Goal: Task Accomplishment & Management: Manage account settings

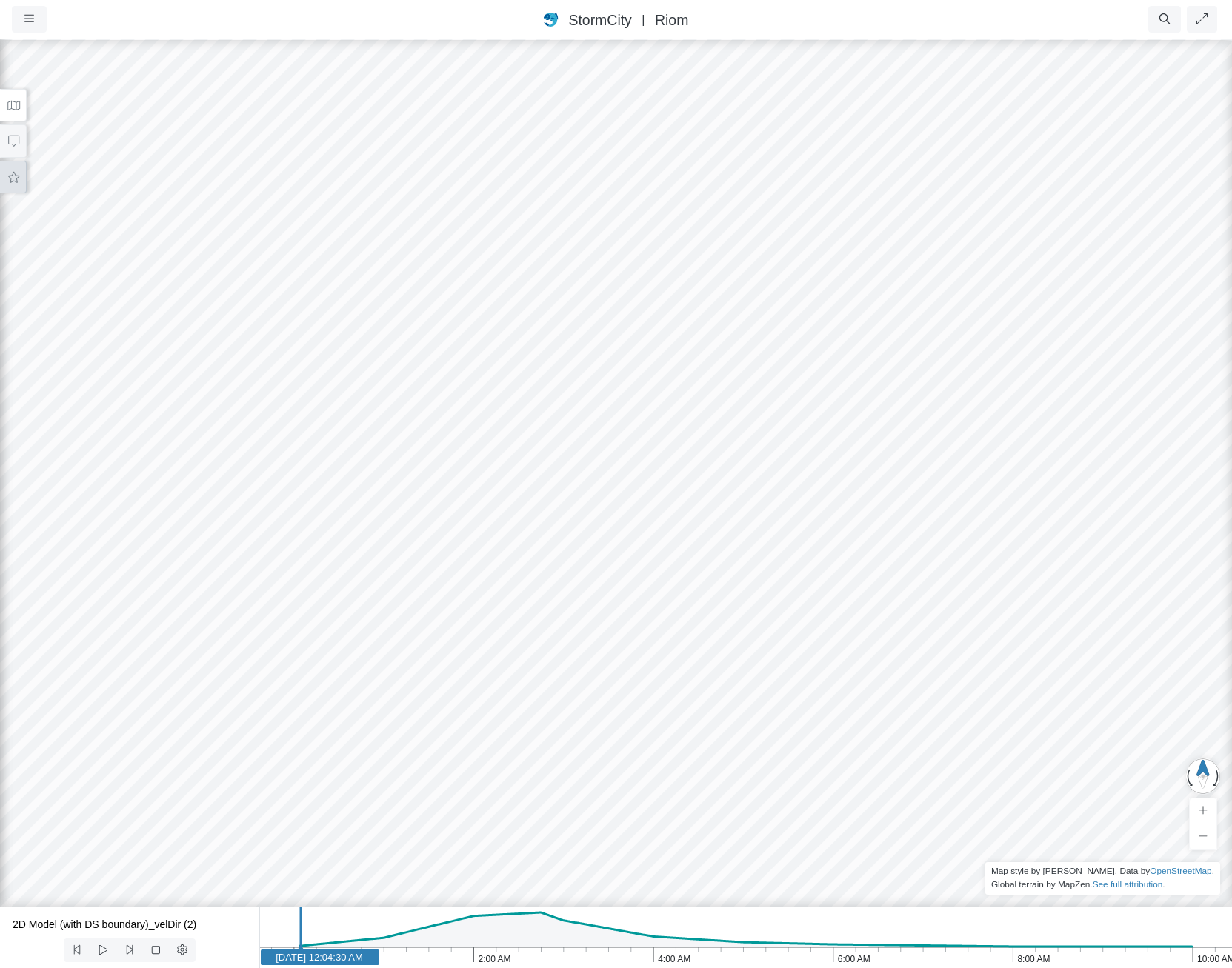
click at [8, 180] on icon at bounding box center [13, 178] width 14 height 11
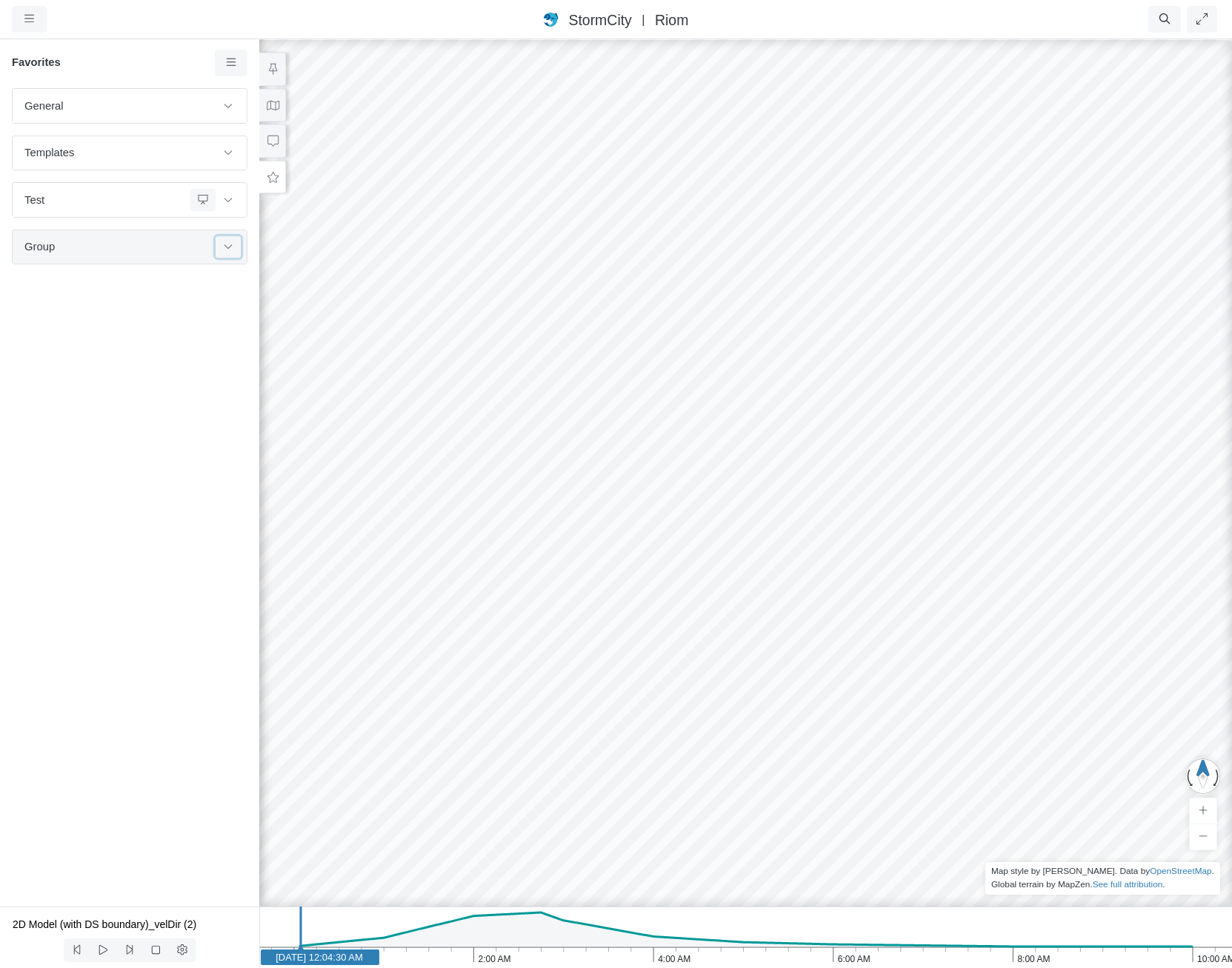
click at [228, 243] on icon at bounding box center [228, 247] width 12 height 10
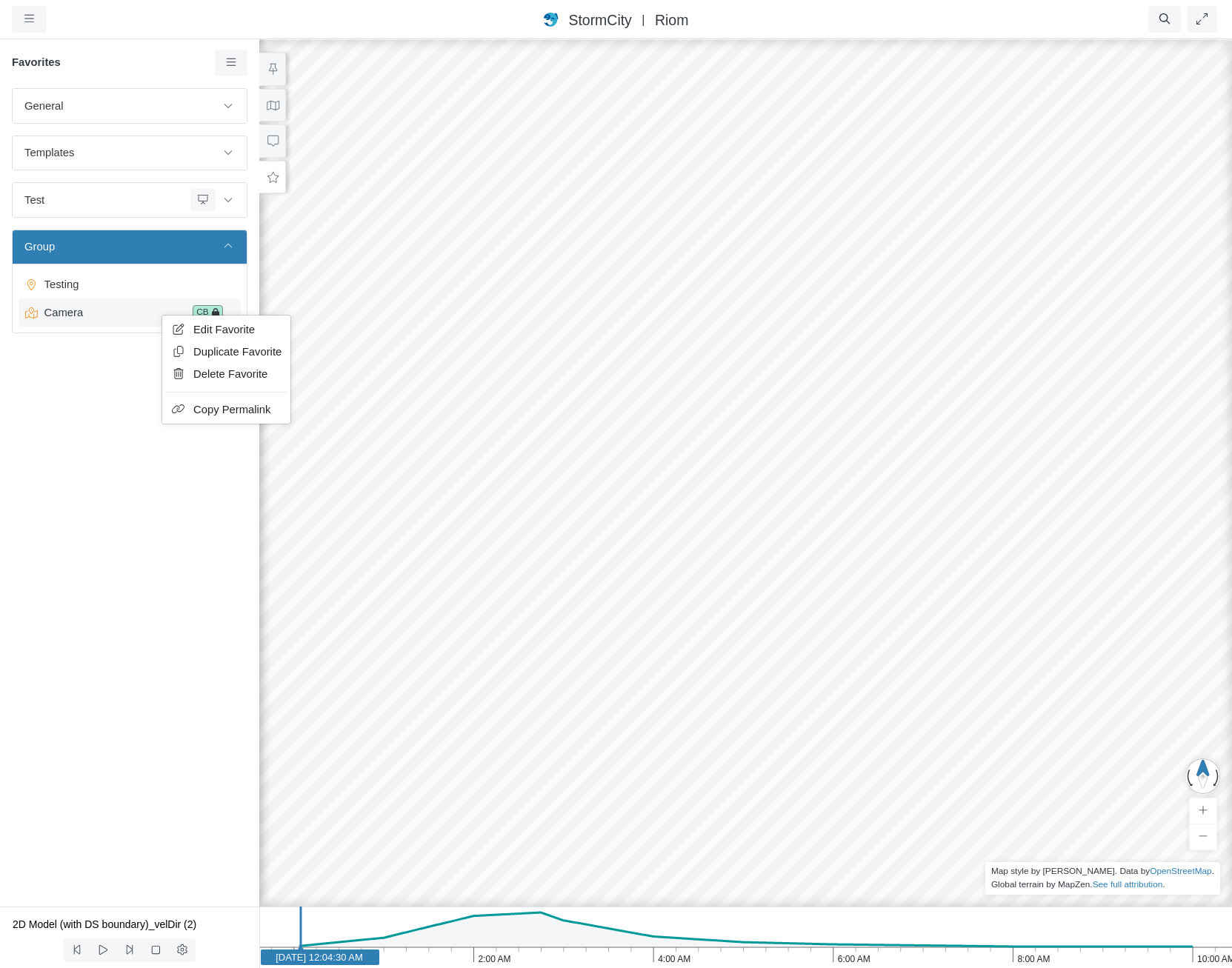
click at [197, 327] on span "Edit Favorite" at bounding box center [224, 329] width 62 height 12
click at [160, 310] on span "Camera" at bounding box center [113, 312] width 149 height 17
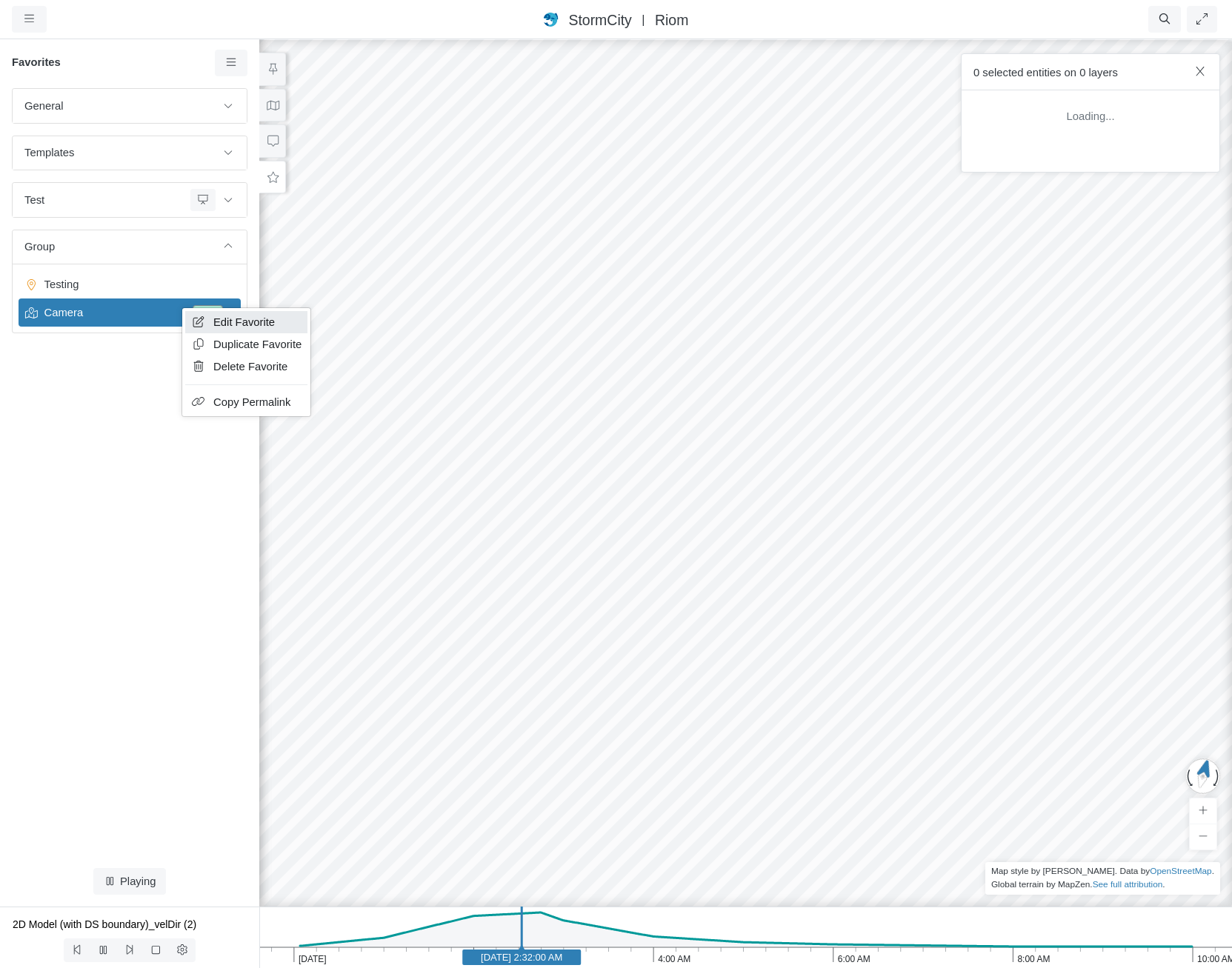
click at [201, 319] on icon at bounding box center [198, 322] width 15 height 11
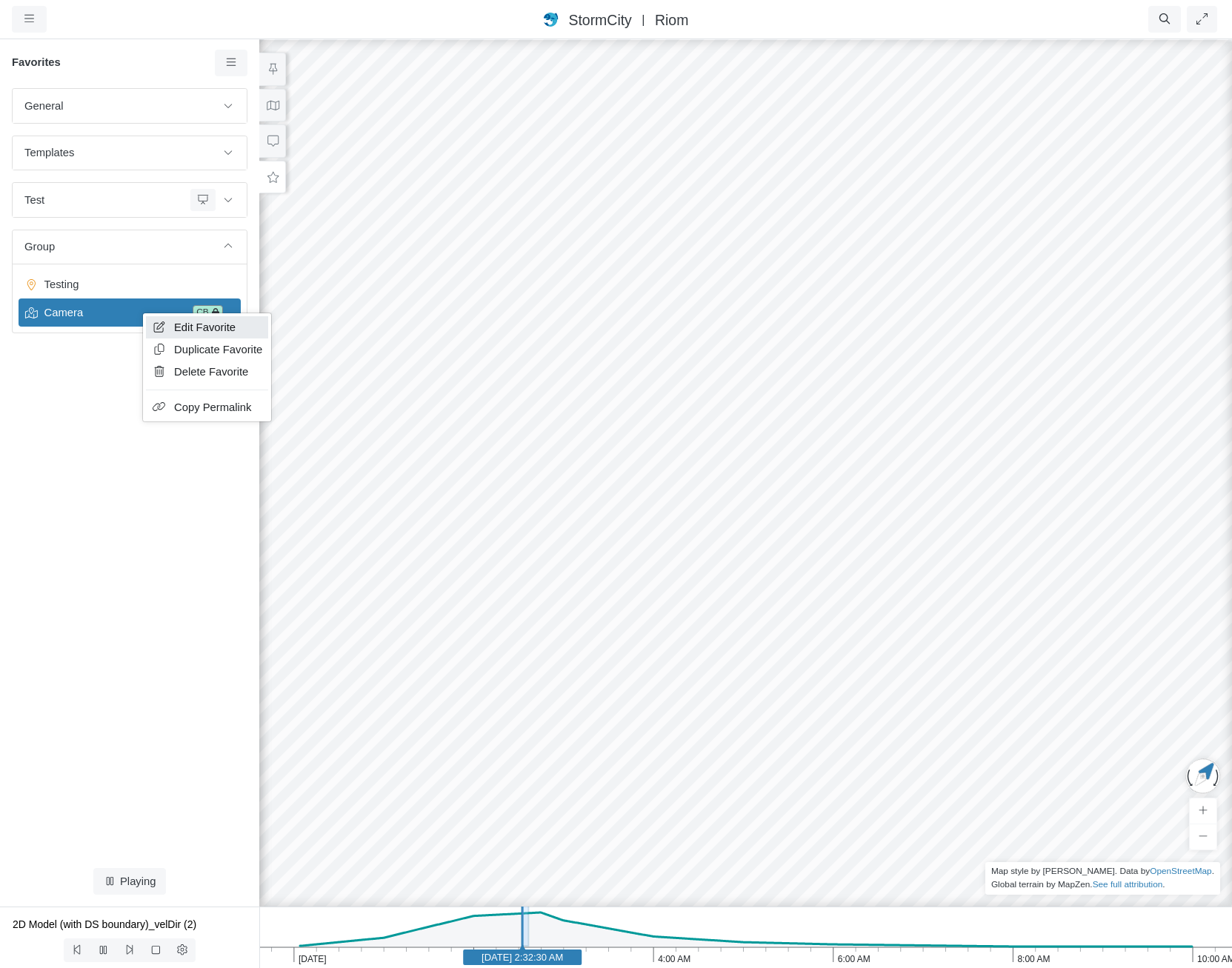
click at [164, 325] on icon at bounding box center [159, 327] width 15 height 11
click at [151, 290] on span "Testing" at bounding box center [132, 284] width 186 height 17
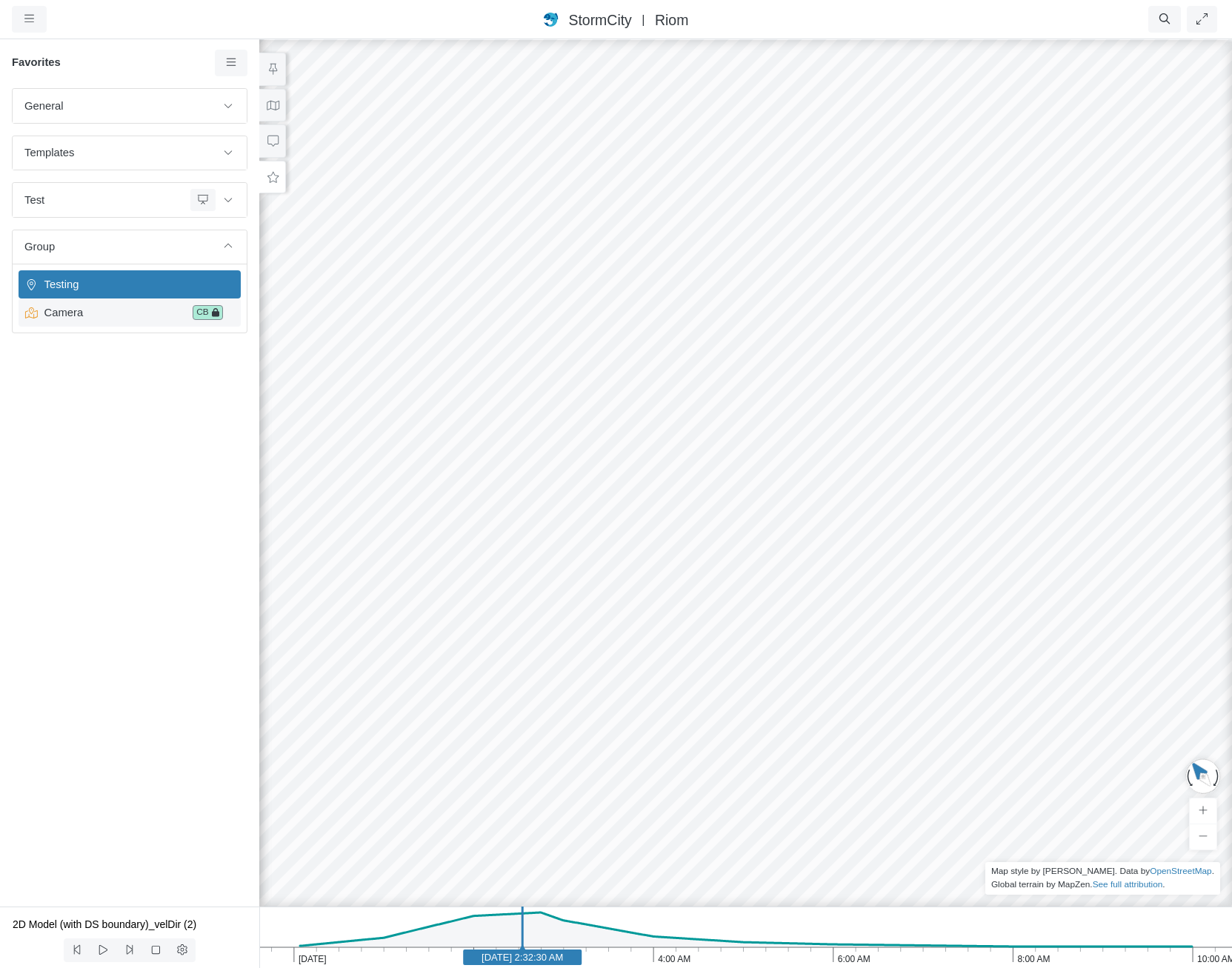
click at [161, 309] on span "Camera" at bounding box center [113, 312] width 149 height 17
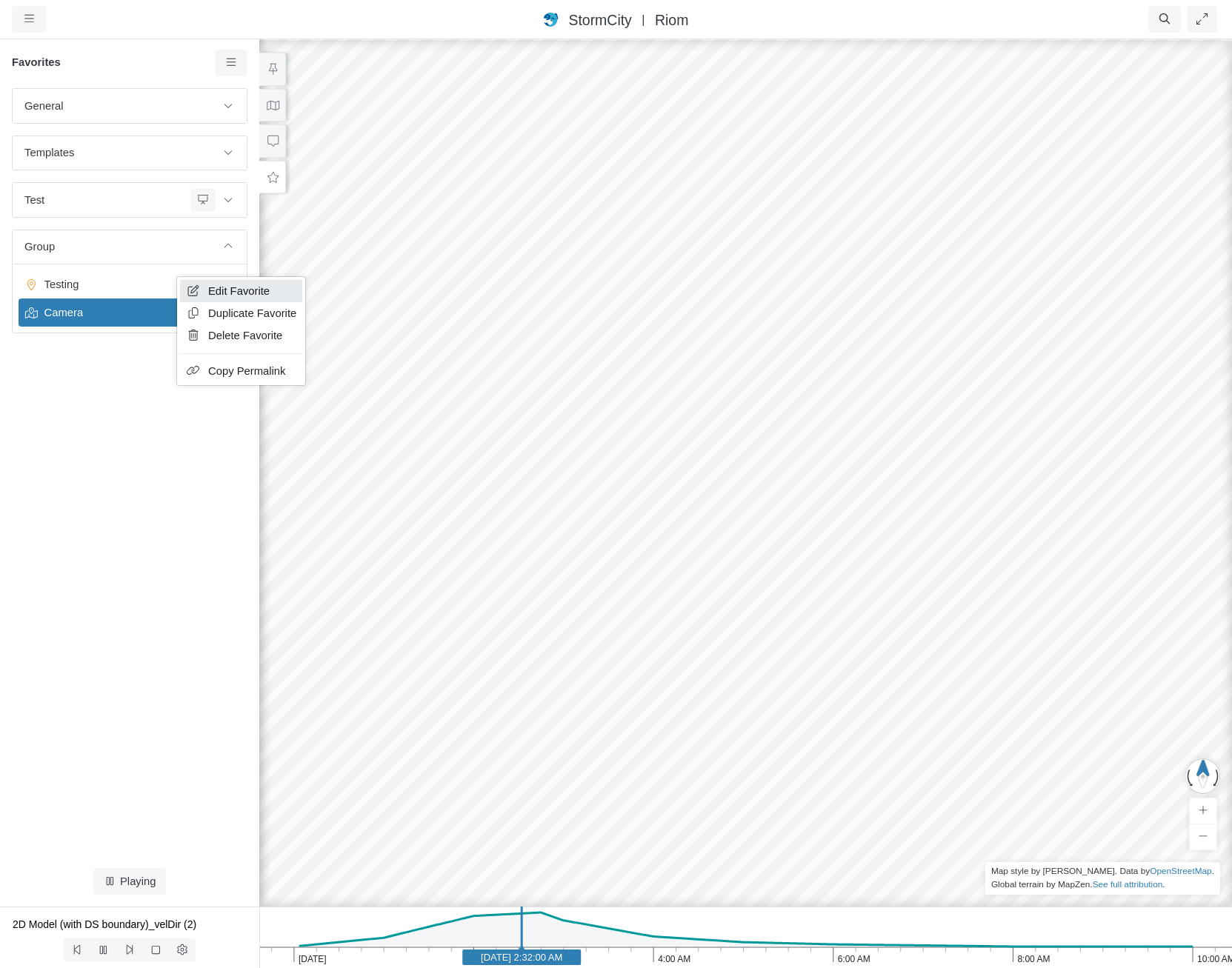
click at [193, 287] on icon at bounding box center [193, 291] width 15 height 11
click at [171, 289] on span "Testing" at bounding box center [132, 284] width 186 height 17
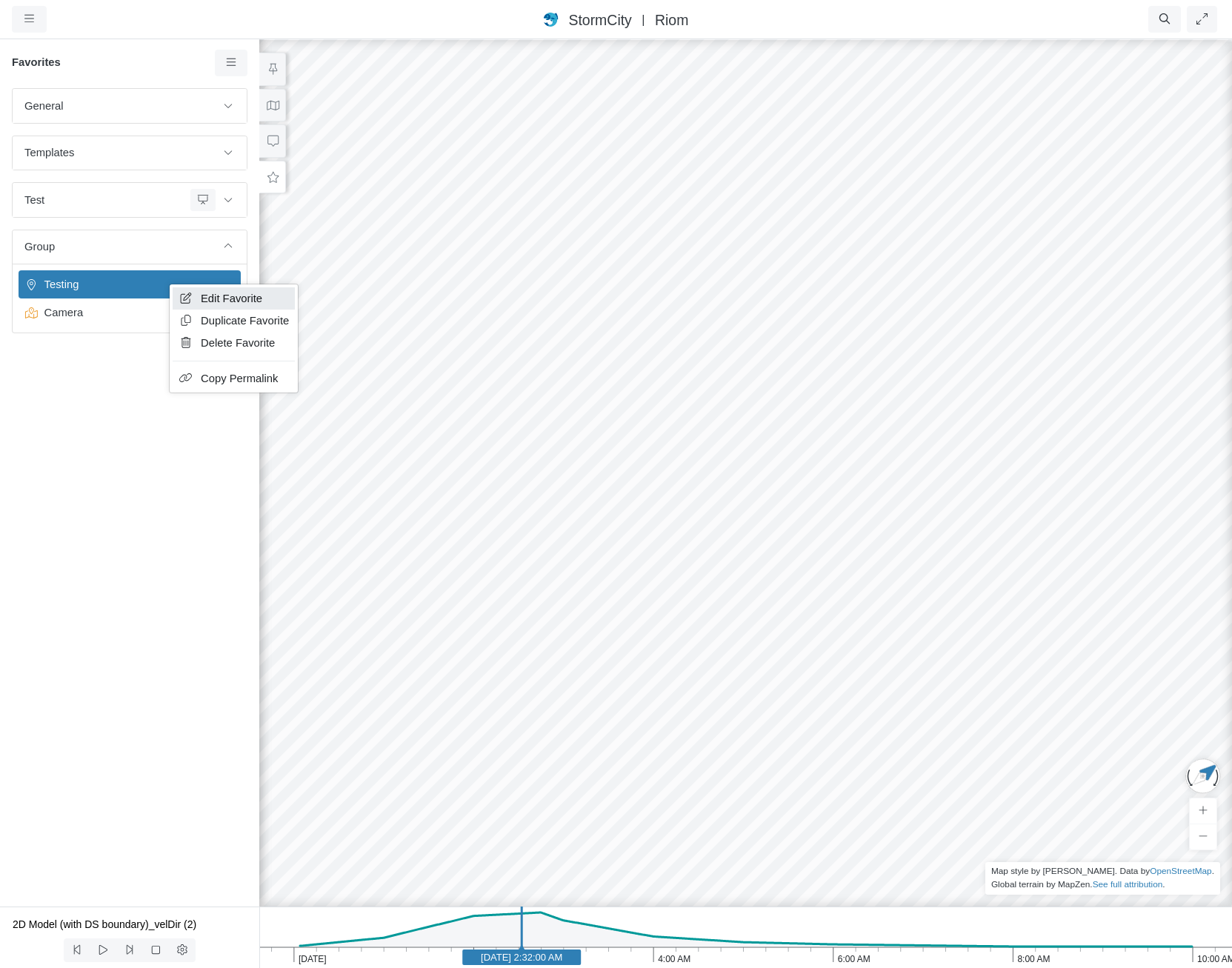
click at [186, 297] on icon at bounding box center [186, 298] width 15 height 11
click at [134, 304] on link "Edit Favorite" at bounding box center [168, 301] width 122 height 22
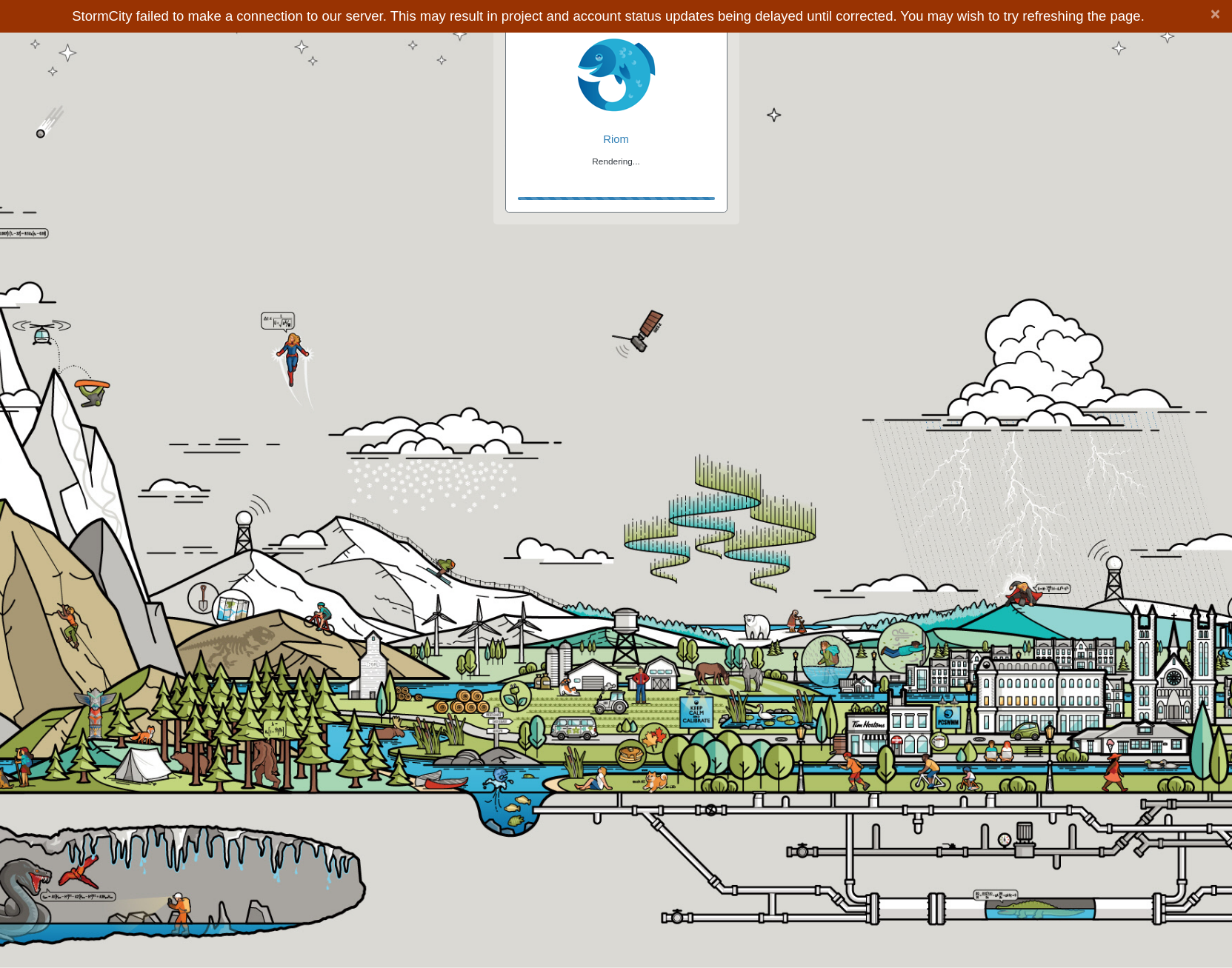
checkbox input "false"
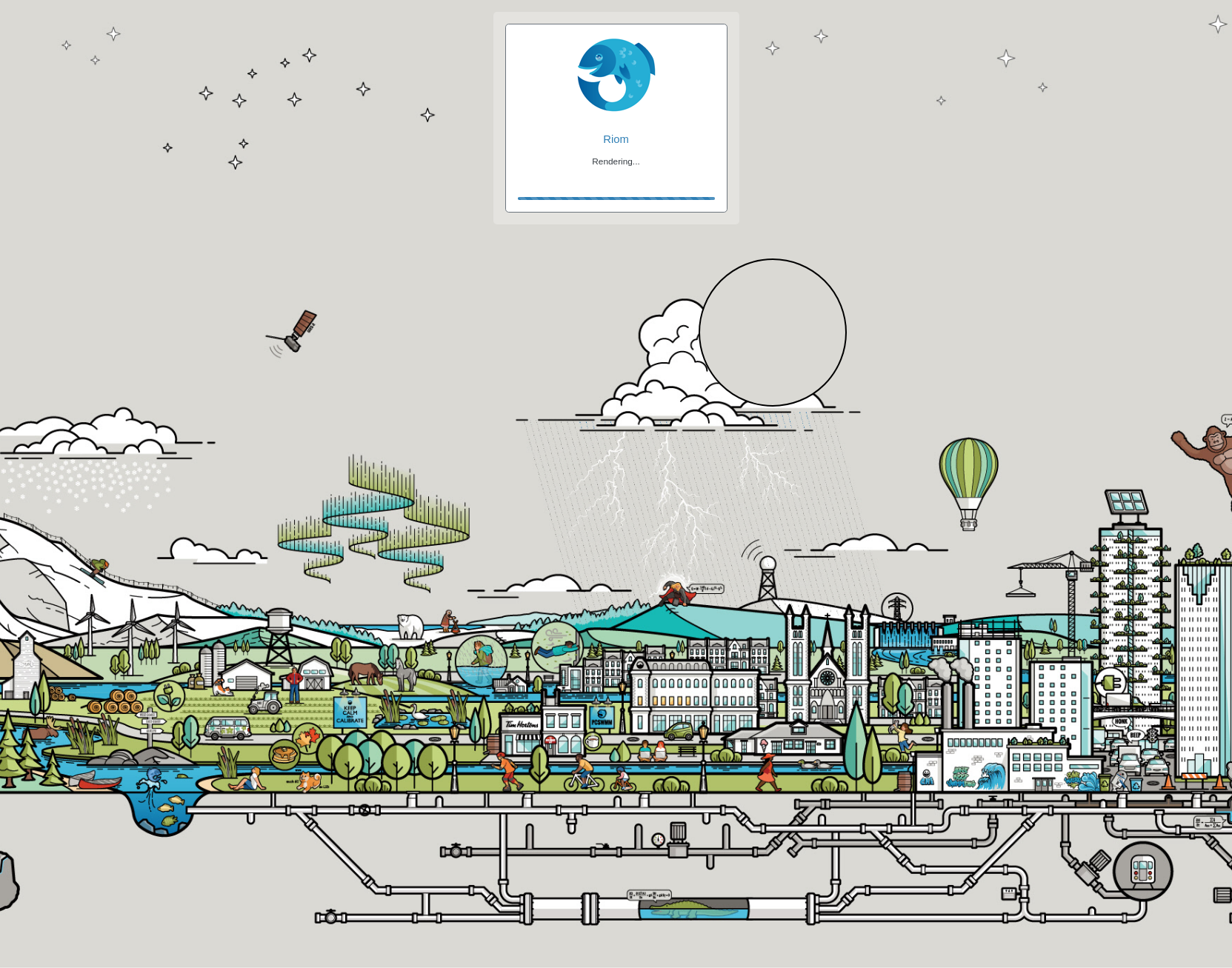
checkbox input "false"
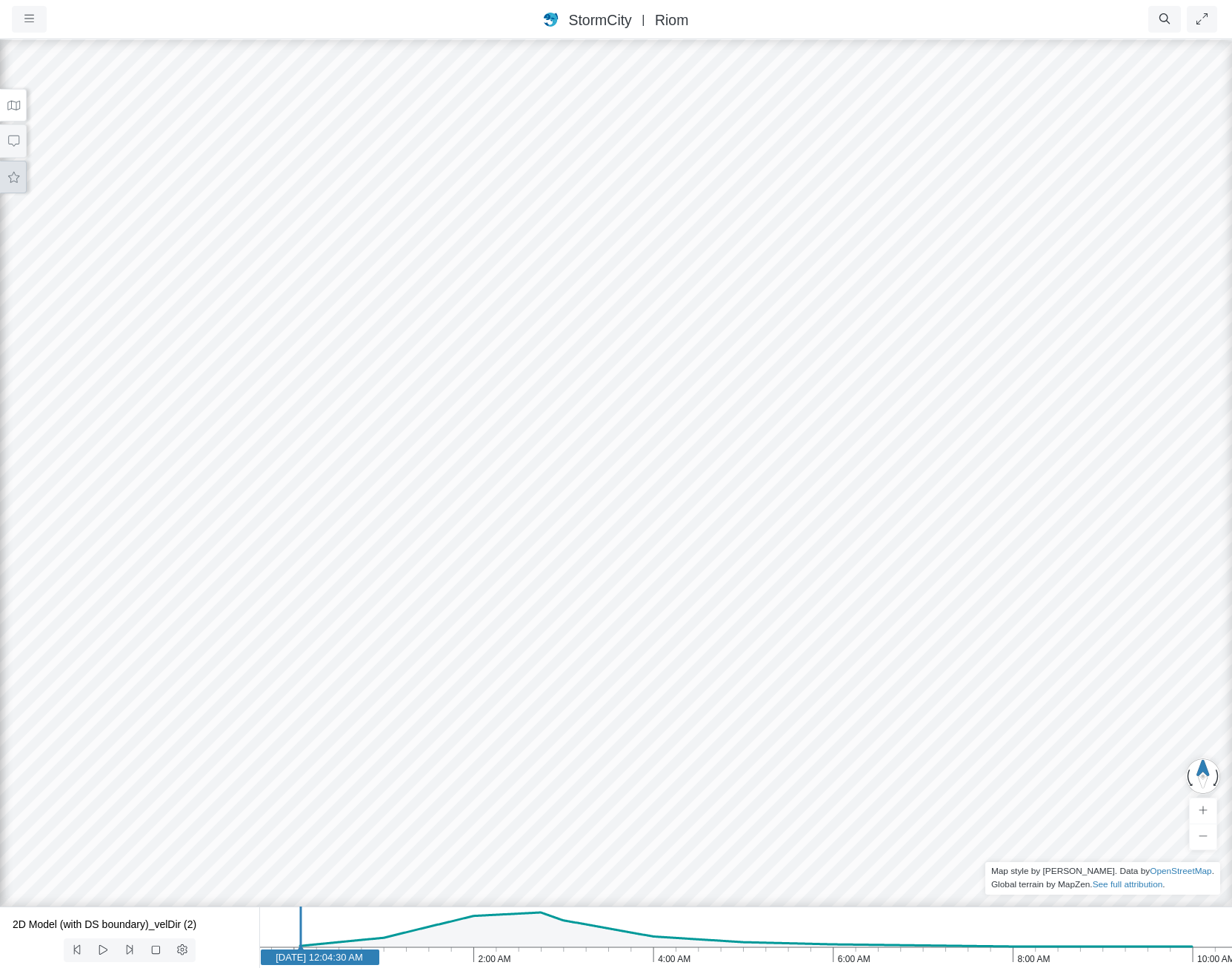
click at [13, 170] on button at bounding box center [13, 178] width 27 height 33
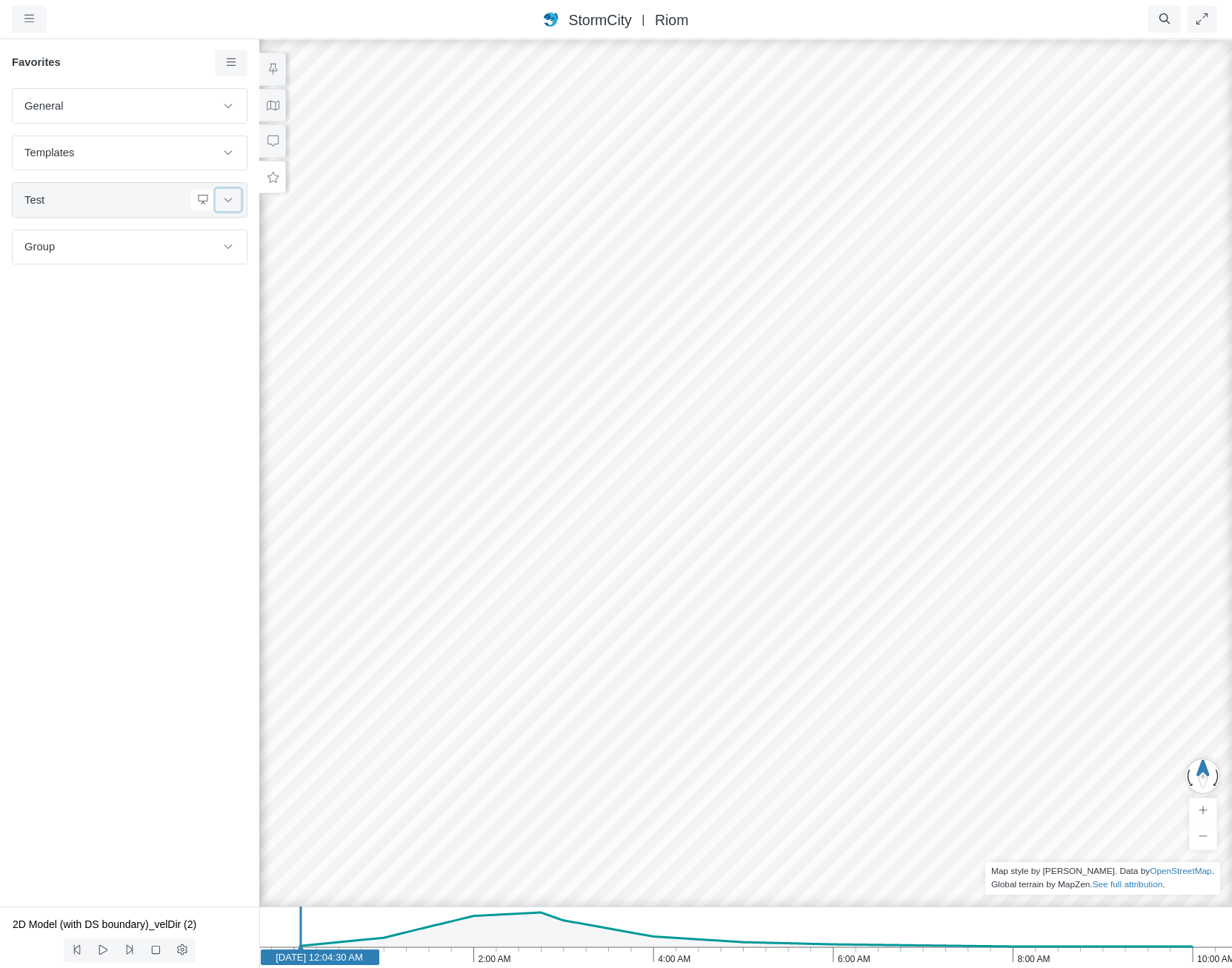
click at [236, 209] on button at bounding box center [228, 199] width 25 height 21
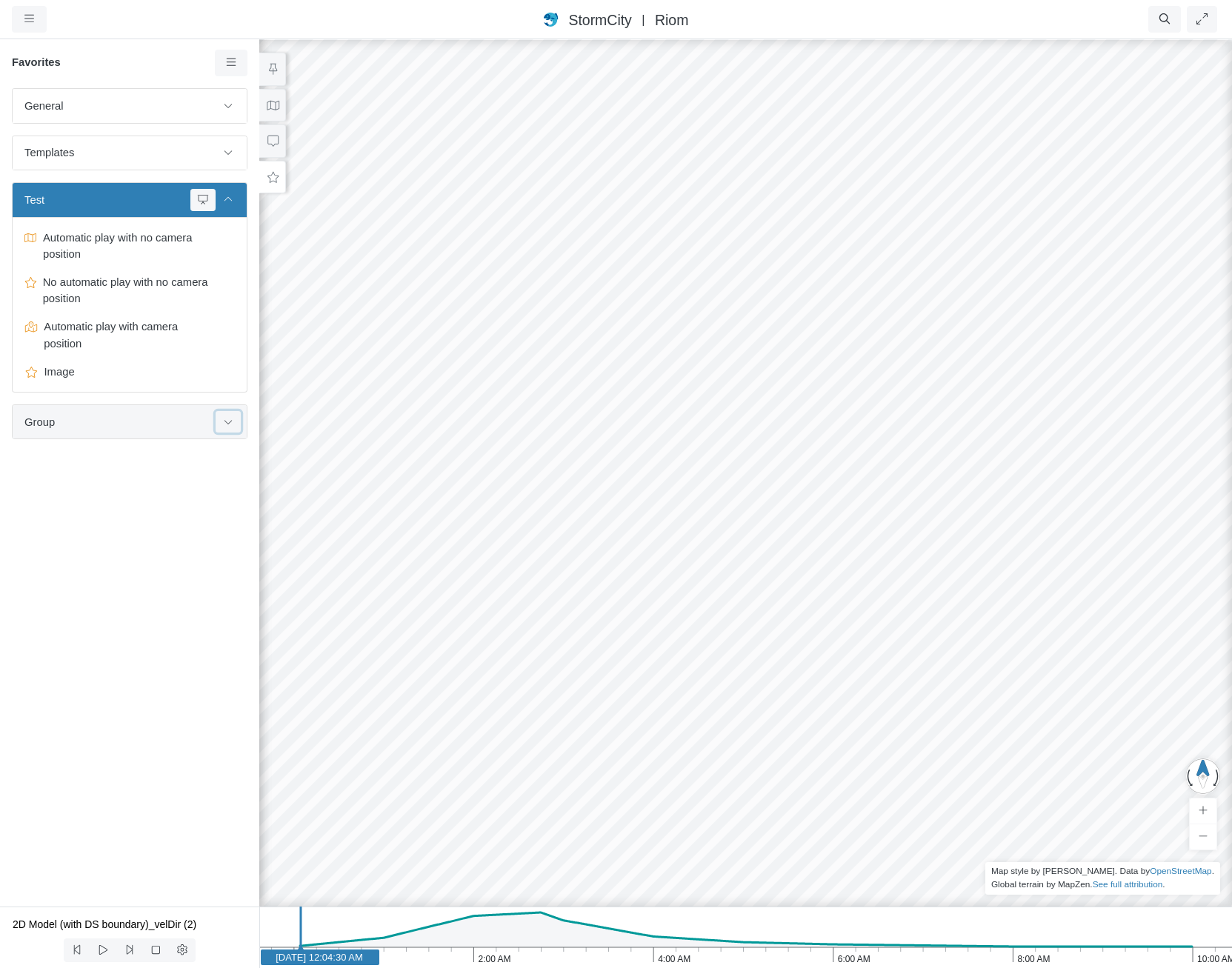
click at [235, 414] on button at bounding box center [228, 422] width 25 height 21
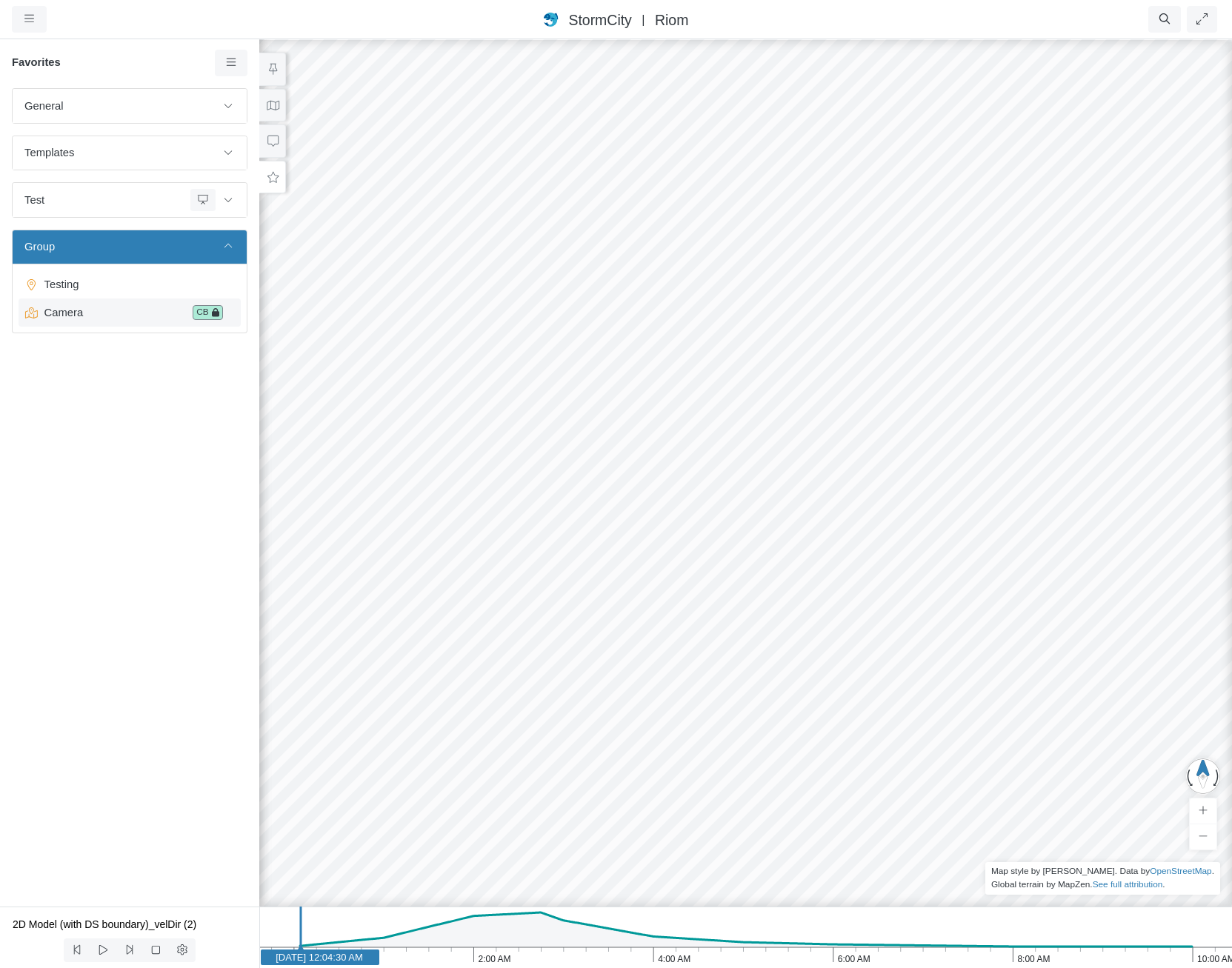
click at [186, 311] on span "Camera" at bounding box center [113, 312] width 149 height 17
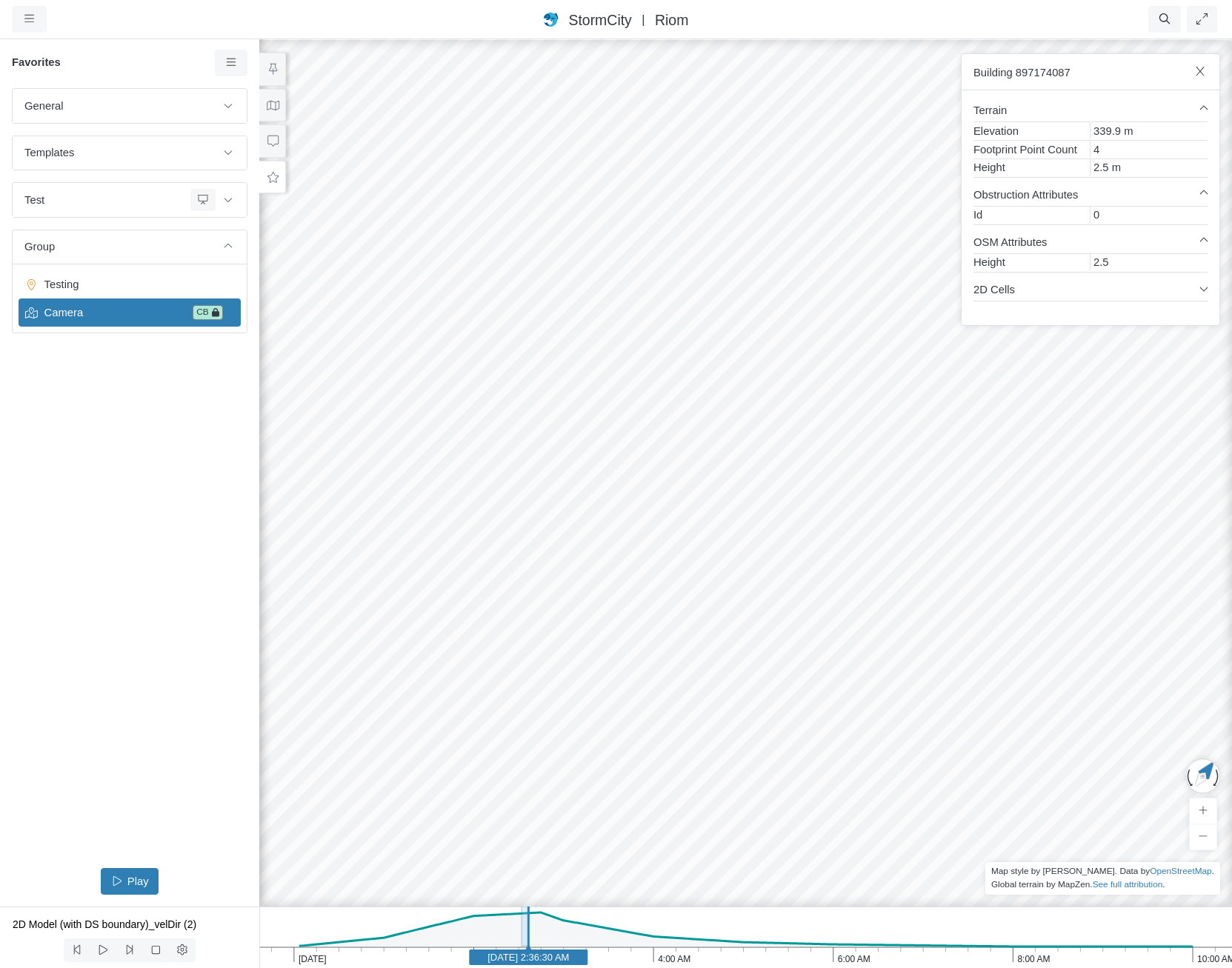
click at [186, 559] on div "General Default Map View Default Camera View Selection Selection open Templates…" at bounding box center [129, 472] width 259 height 767
click at [144, 318] on span "Camera" at bounding box center [113, 312] width 149 height 17
click at [116, 310] on span "Camera" at bounding box center [113, 312] width 149 height 17
drag, startPoint x: 821, startPoint y: 537, endPoint x: 667, endPoint y: 566, distance: 156.7
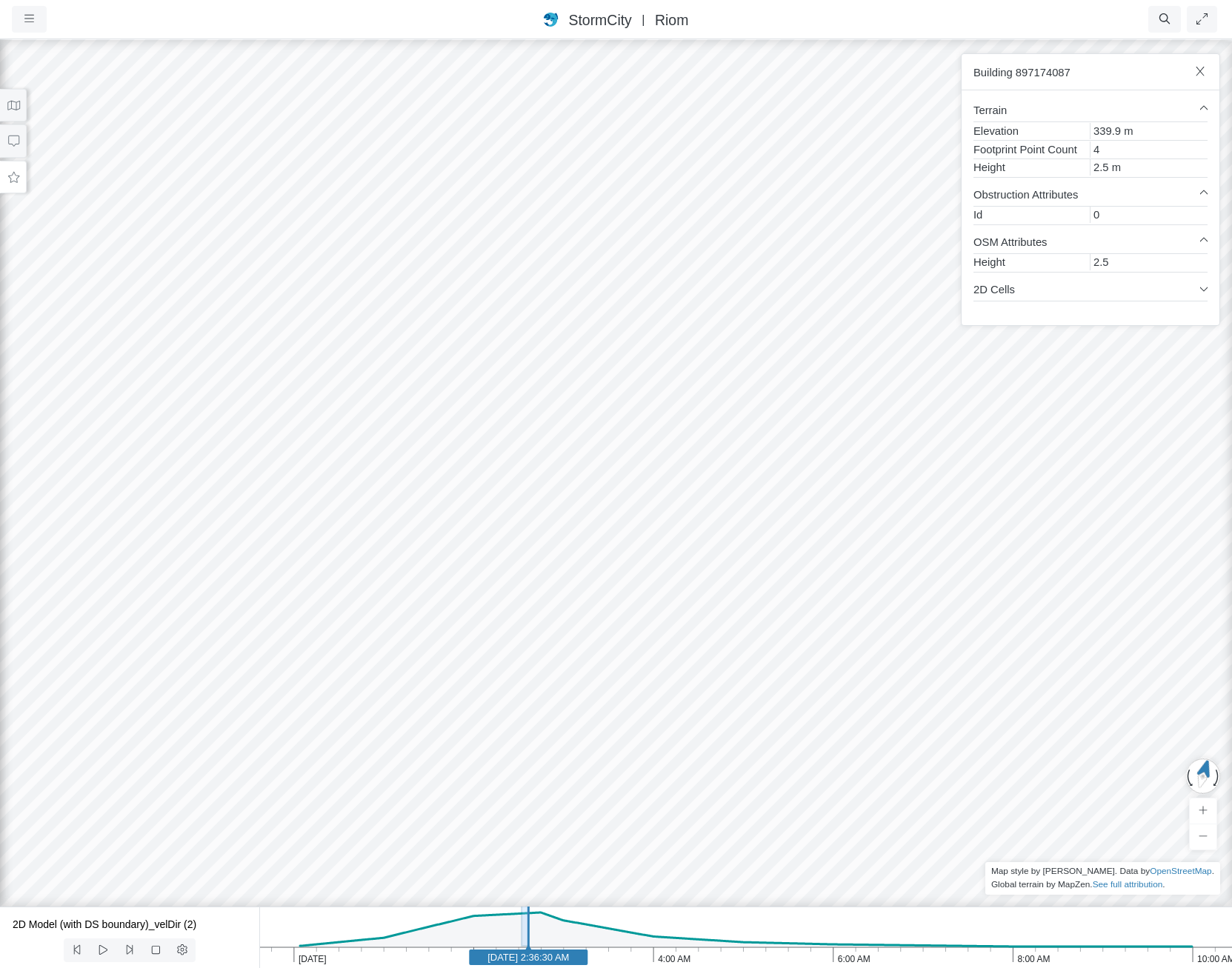
drag, startPoint x: 479, startPoint y: 553, endPoint x: 923, endPoint y: 561, distance: 444.1
click at [14, 103] on icon at bounding box center [13, 105] width 14 height 11
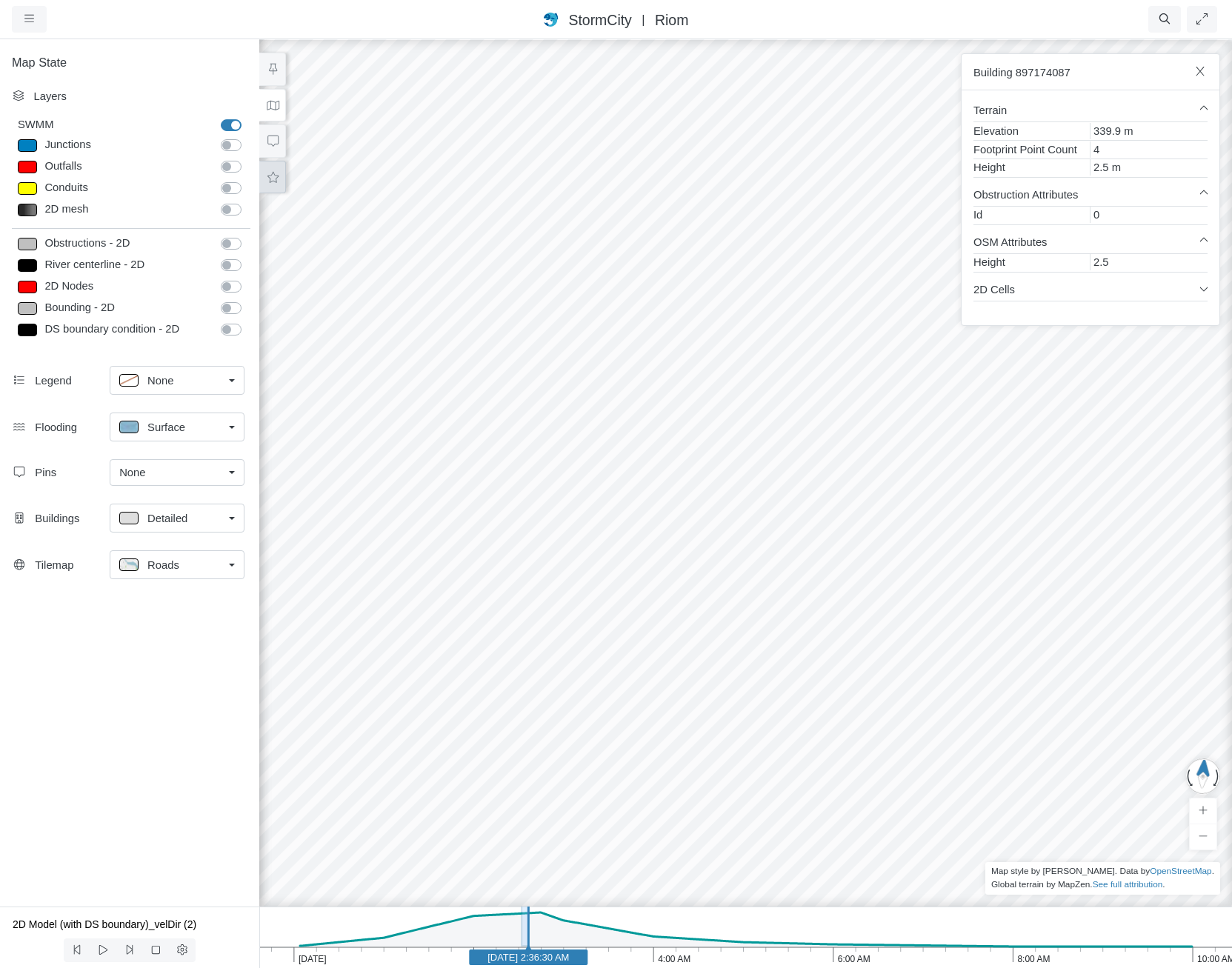
click at [276, 186] on button at bounding box center [273, 178] width 27 height 33
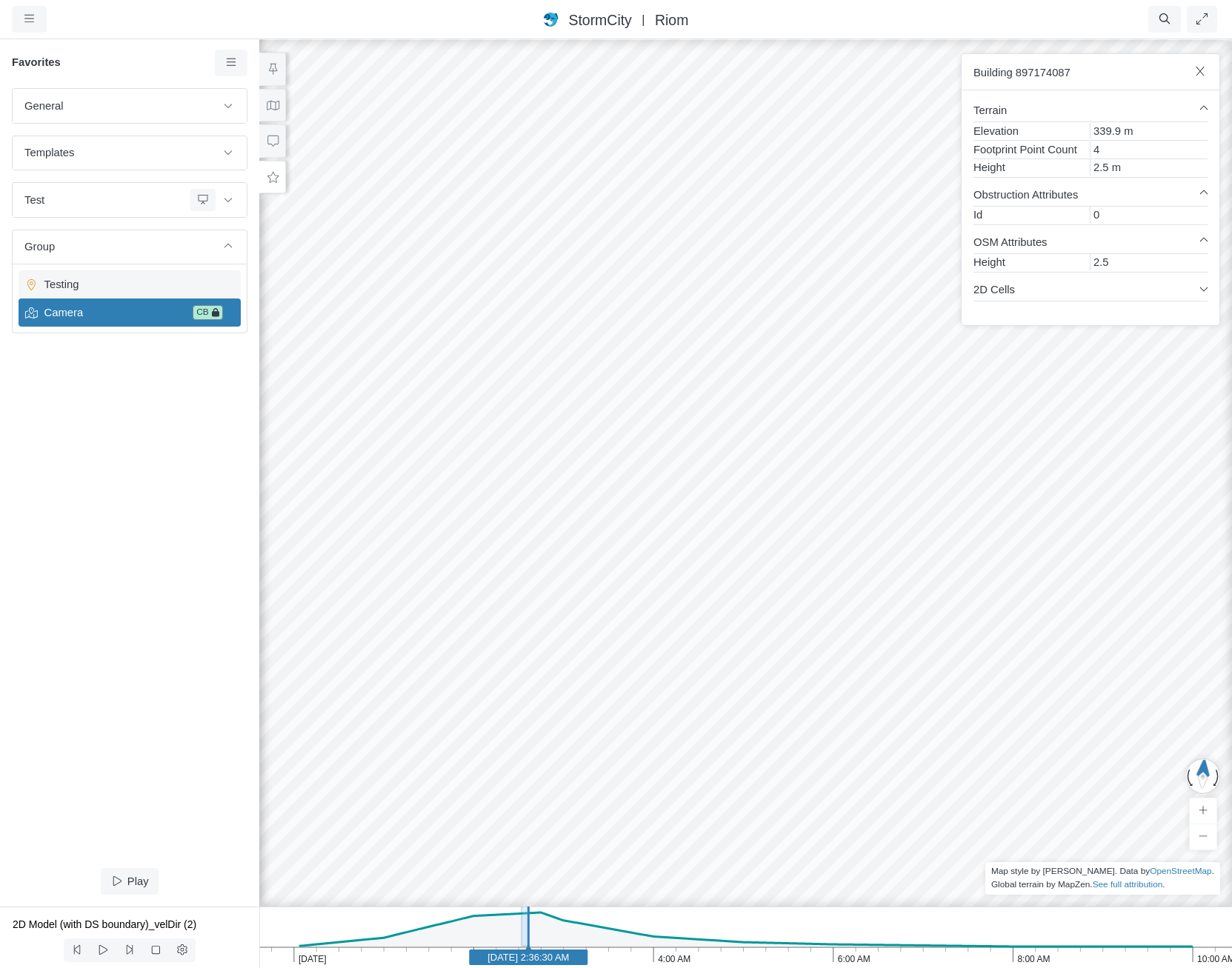
click at [151, 289] on span "Testing" at bounding box center [132, 284] width 186 height 17
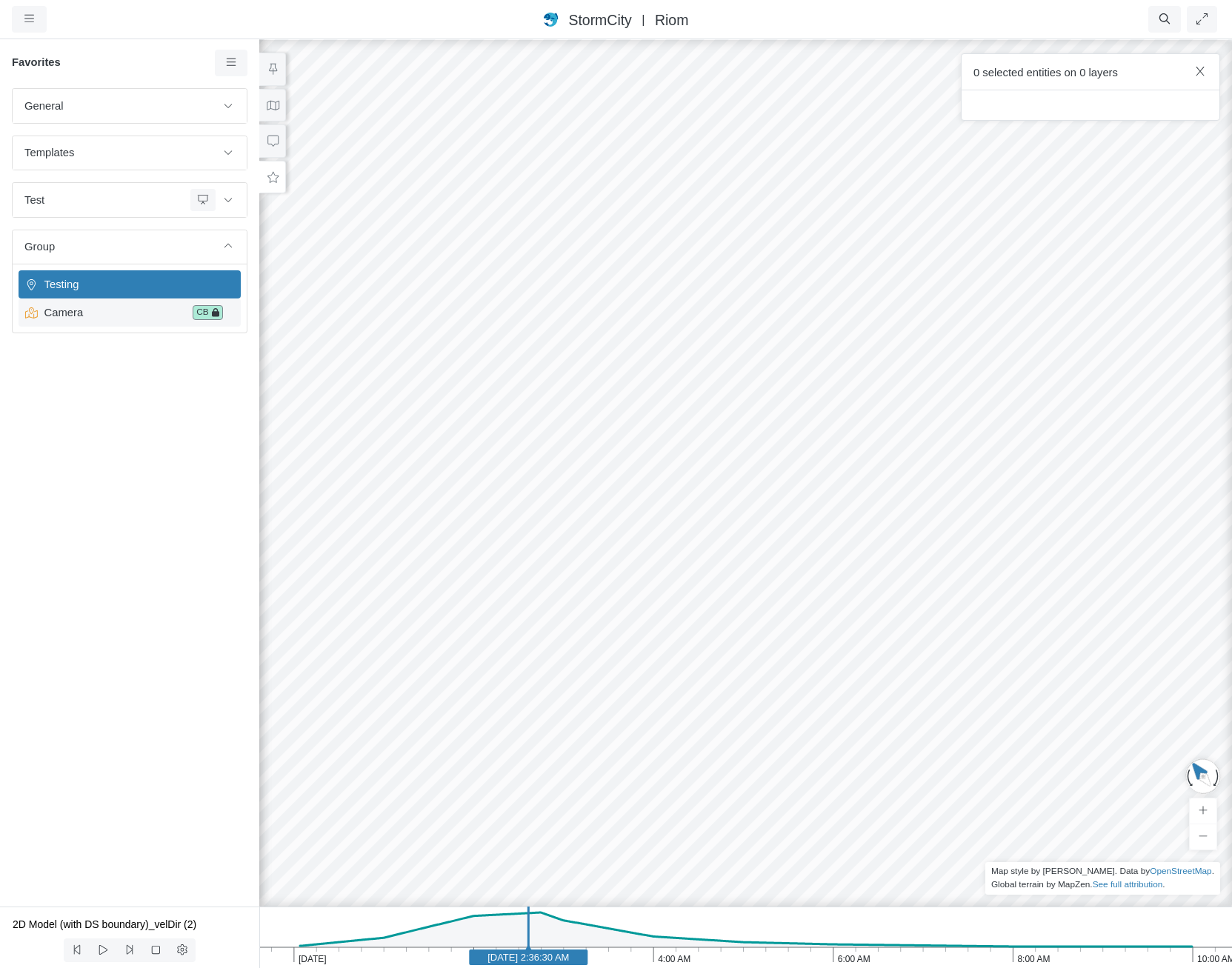
click at [164, 310] on span "Camera" at bounding box center [113, 312] width 149 height 17
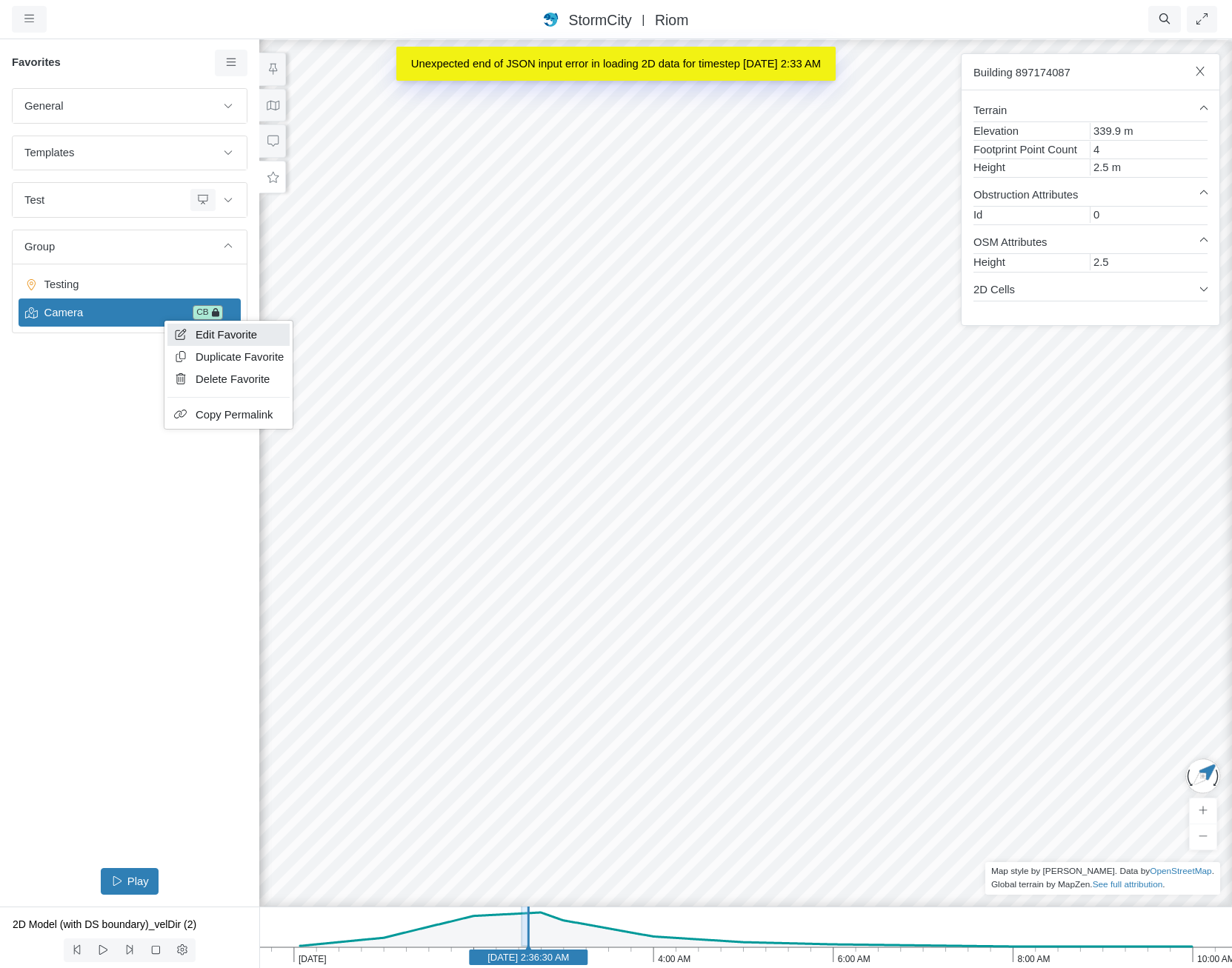
click at [189, 331] on link "Edit Favorite" at bounding box center [228, 335] width 122 height 22
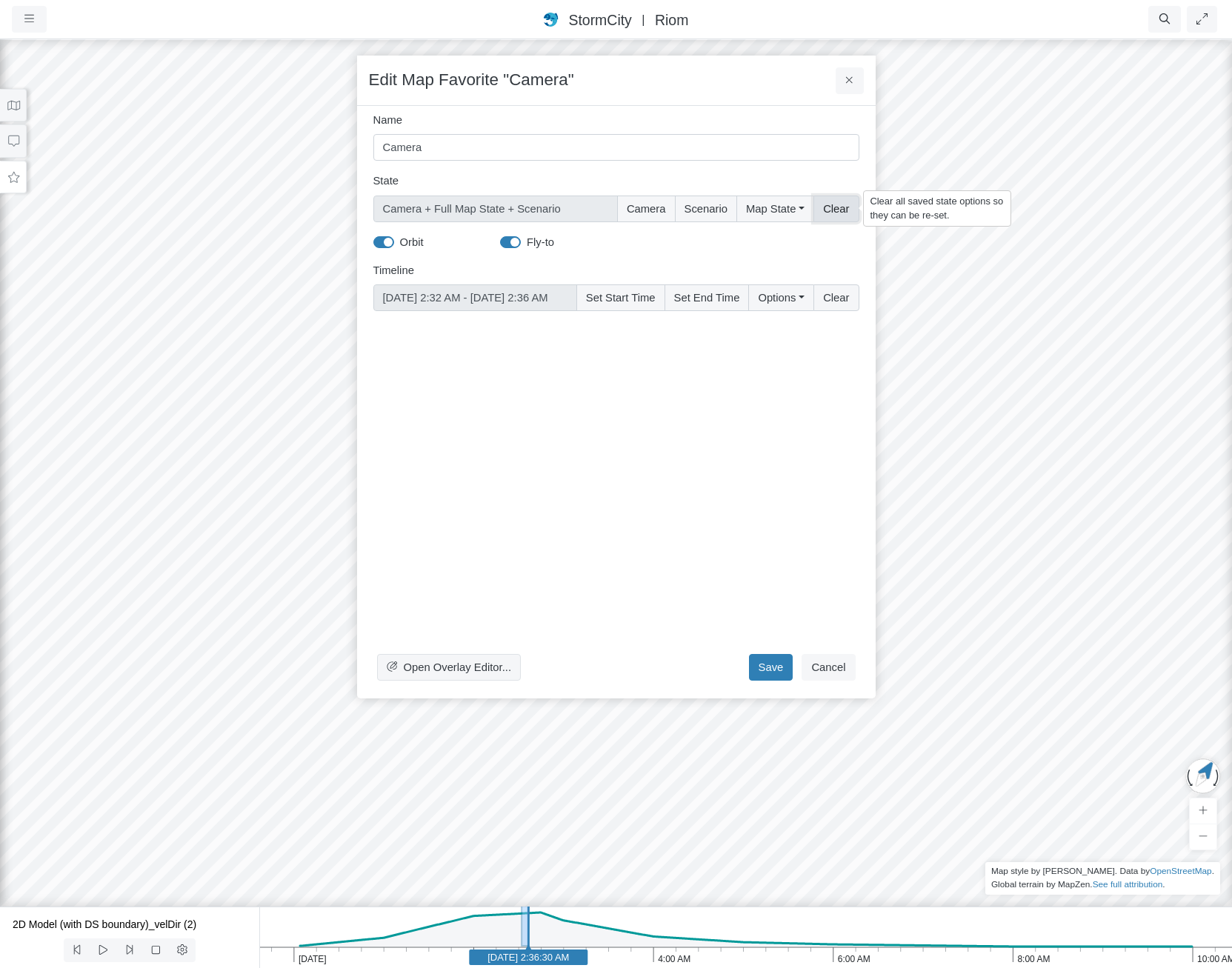
click at [847, 207] on button "Clear" at bounding box center [836, 209] width 45 height 27
checkbox input "false"
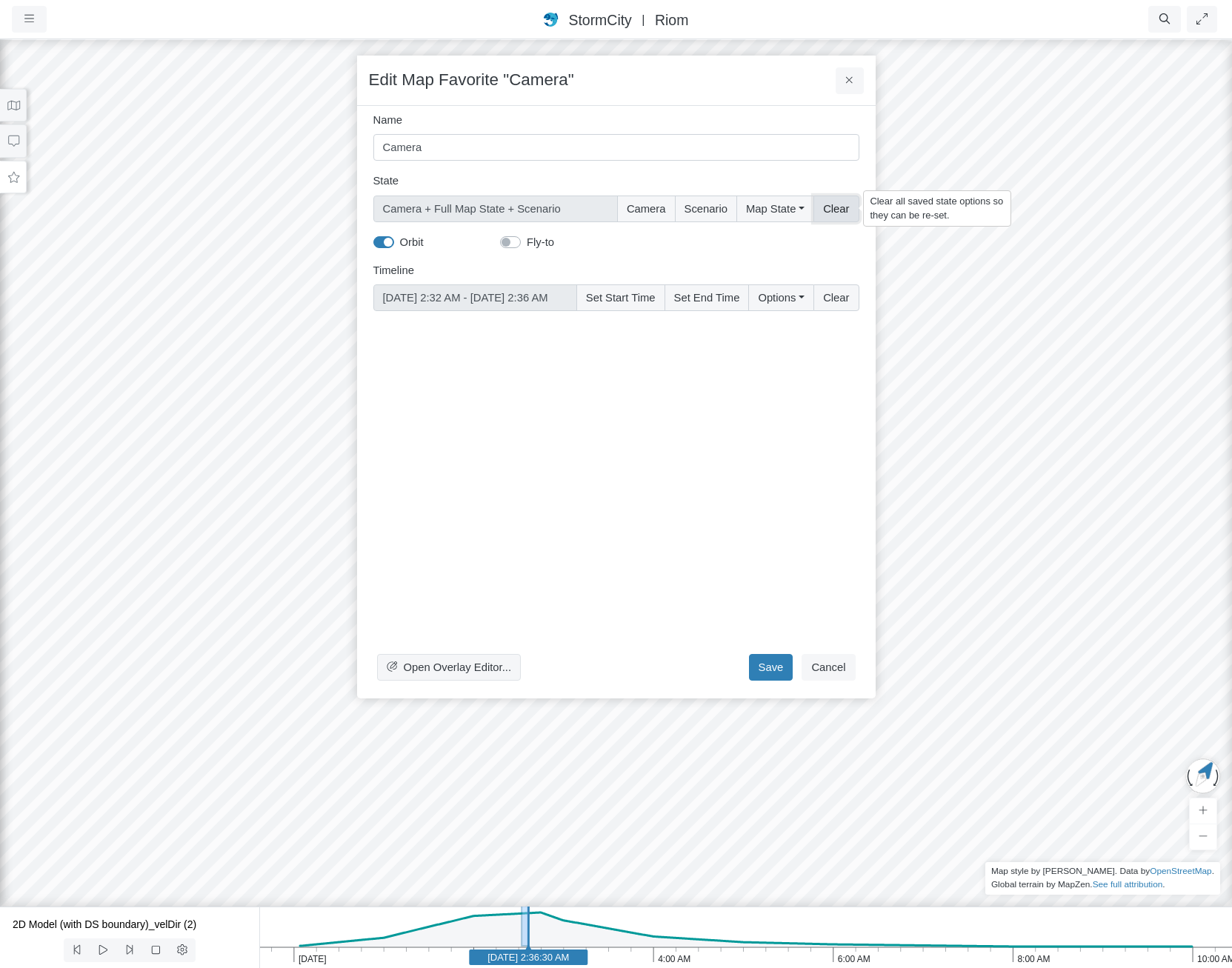
checkbox input "false"
click at [720, 205] on button "Scenario" at bounding box center [707, 209] width 62 height 27
type input "Scenario"
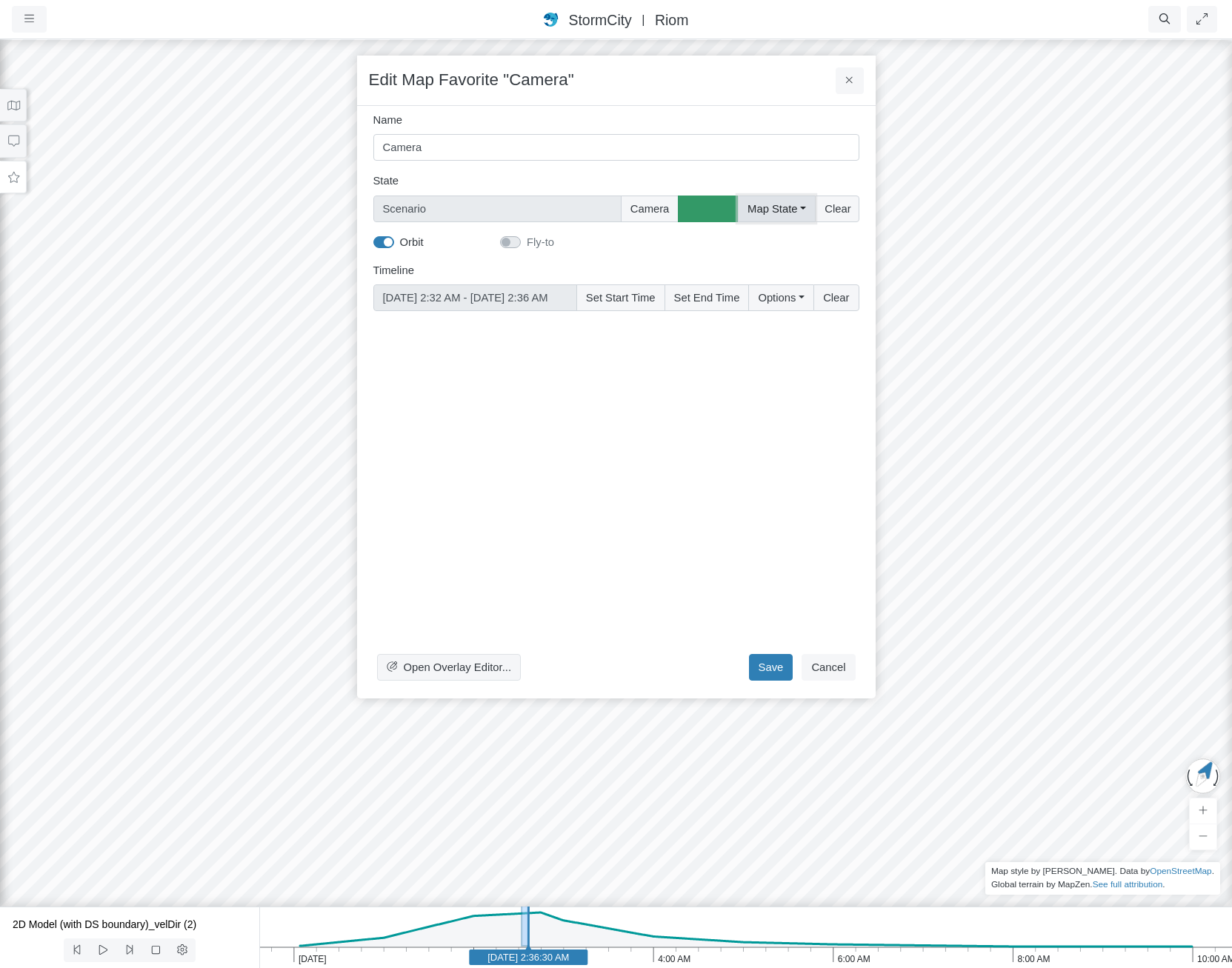
click at [772, 206] on button "Map State" at bounding box center [776, 209] width 77 height 27
click at [783, 242] on label "Select All" at bounding box center [794, 239] width 45 height 17
click at [758, 242] on input "Select All" at bounding box center [752, 239] width 12 height 14
checkbox input "true"
type input "Full Map State + Scenario"
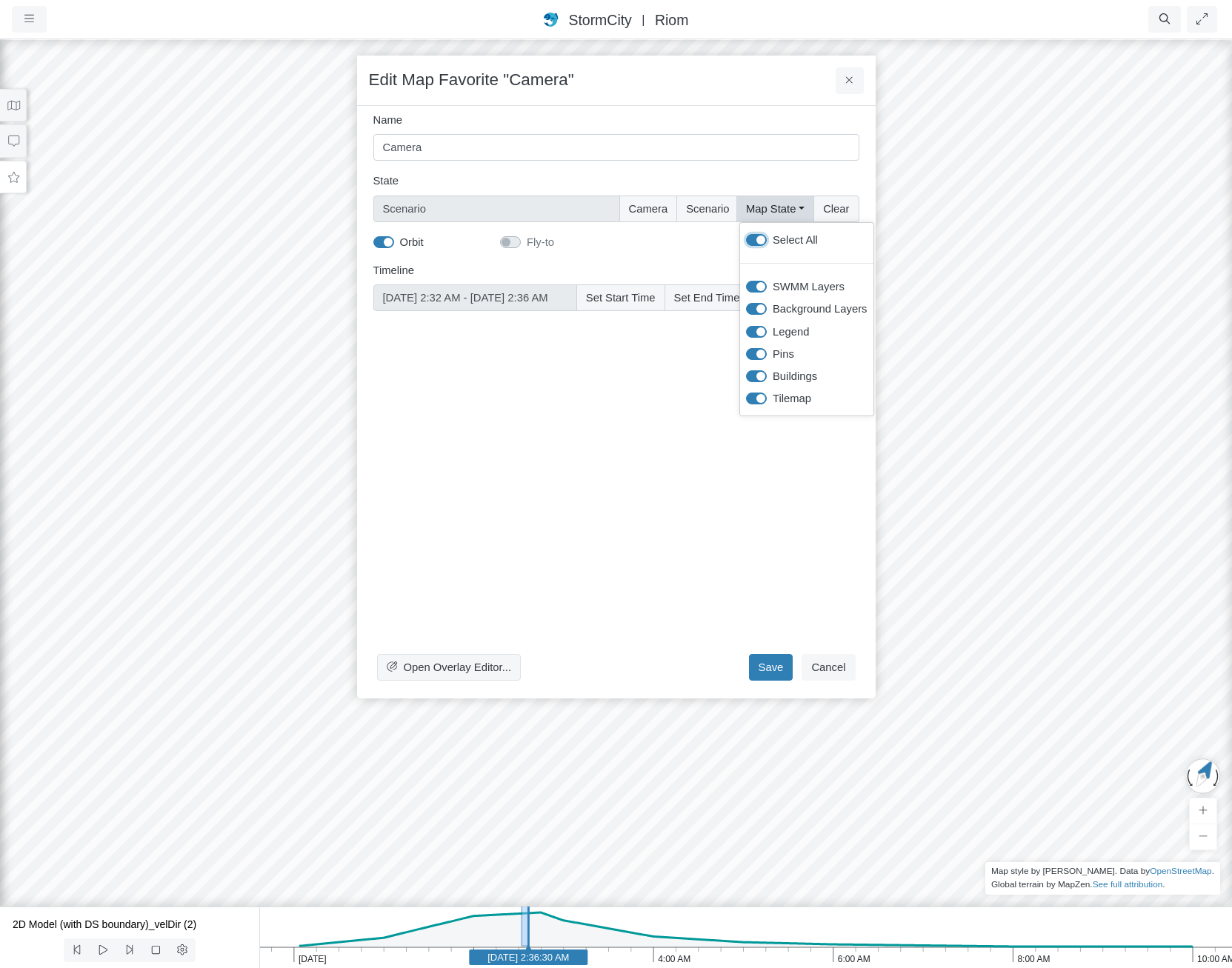
checkbox input "true"
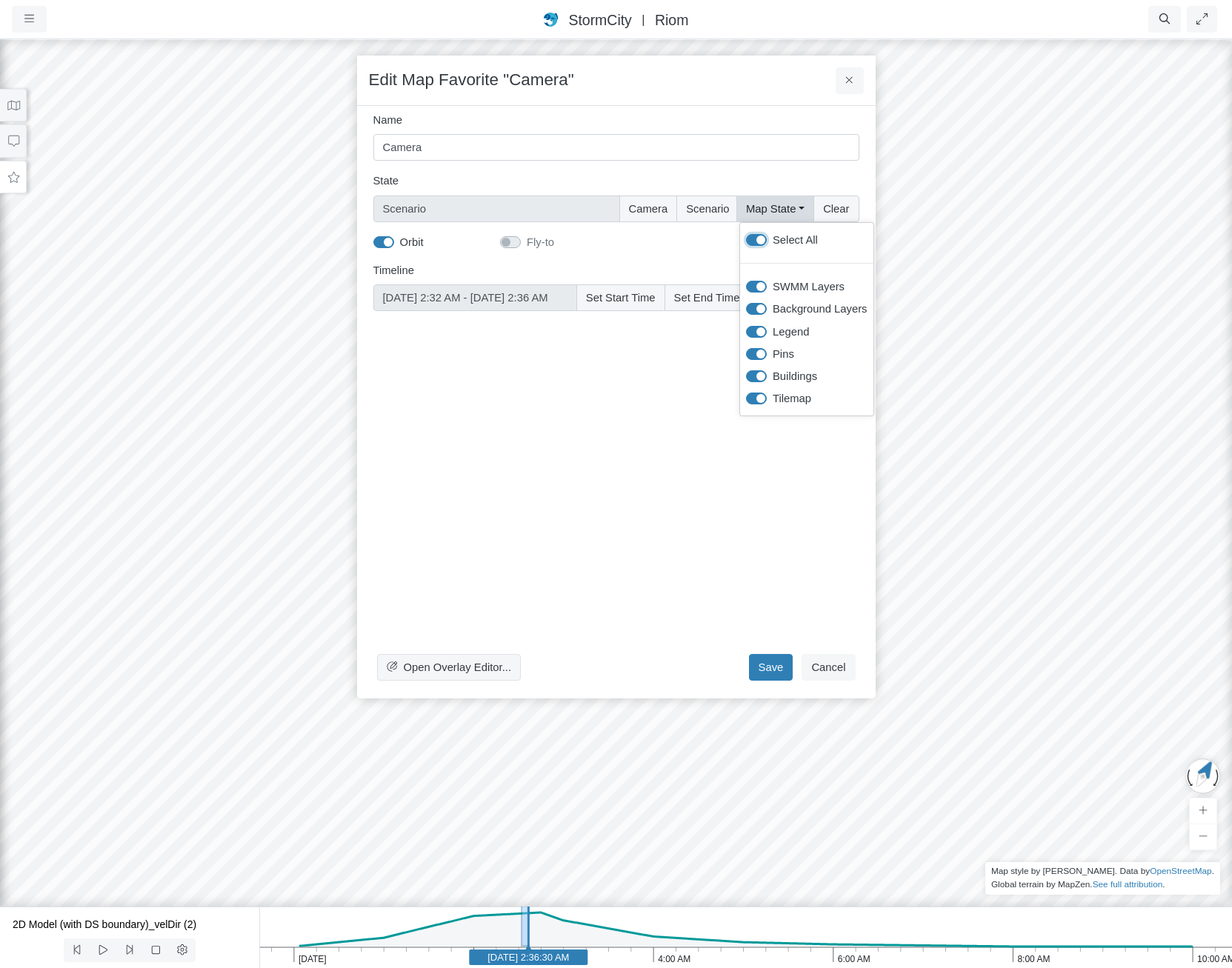
checkbox input "true"
click at [772, 658] on button "Save" at bounding box center [771, 668] width 44 height 27
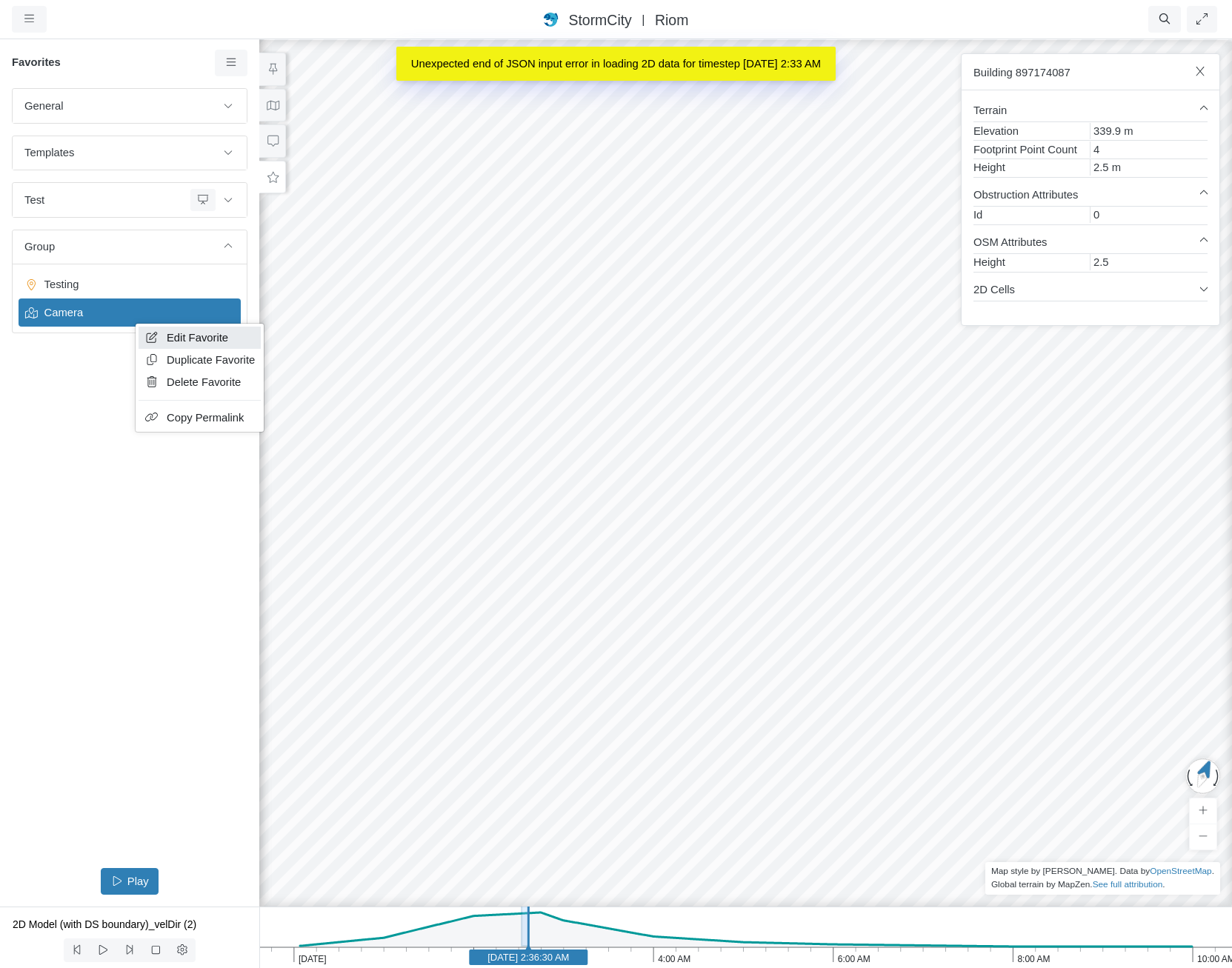
click at [152, 335] on icon at bounding box center [151, 338] width 15 height 11
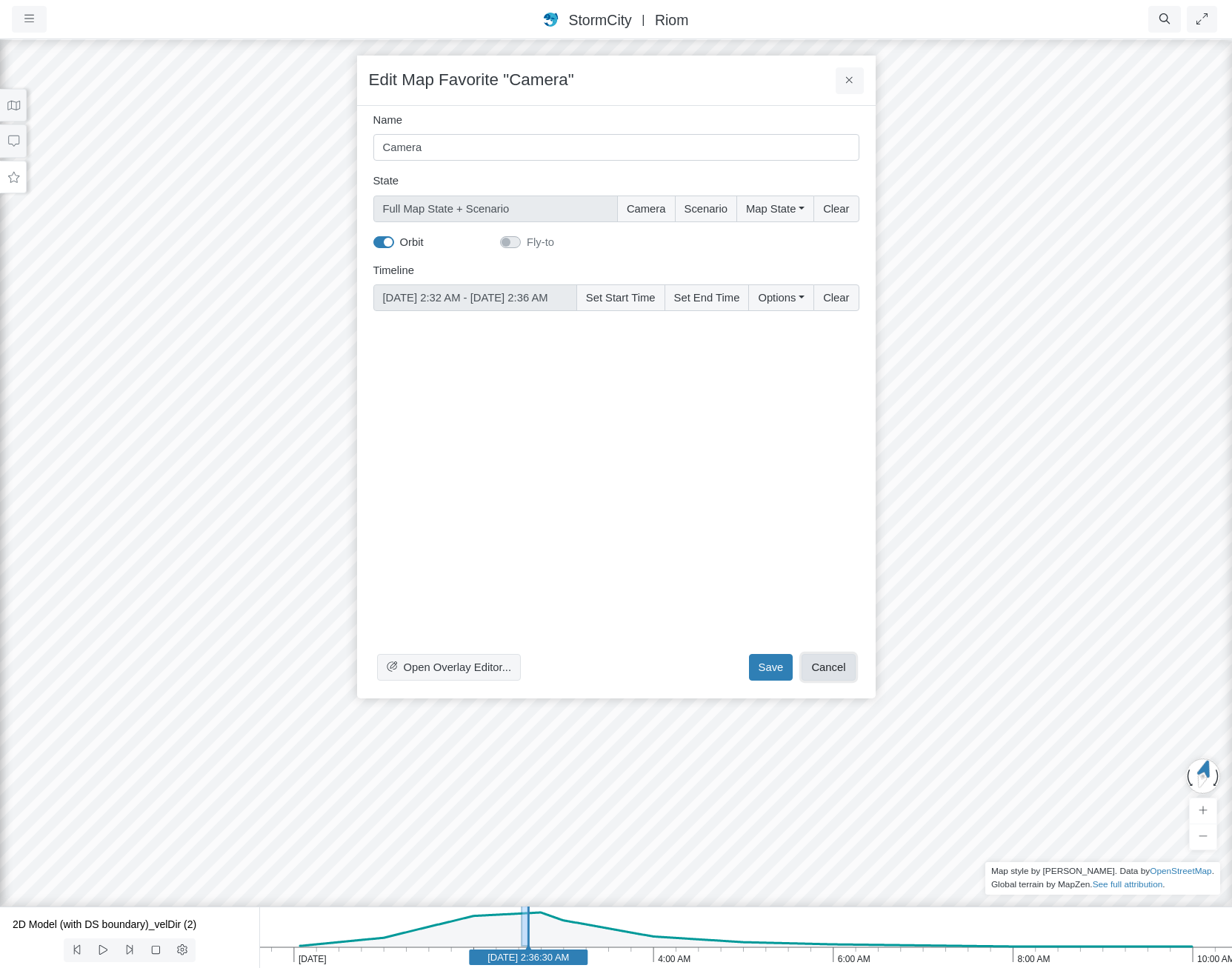
drag, startPoint x: 844, startPoint y: 662, endPoint x: 835, endPoint y: 657, distance: 10.3
click at [844, 663] on button "Cancel" at bounding box center [828, 668] width 53 height 27
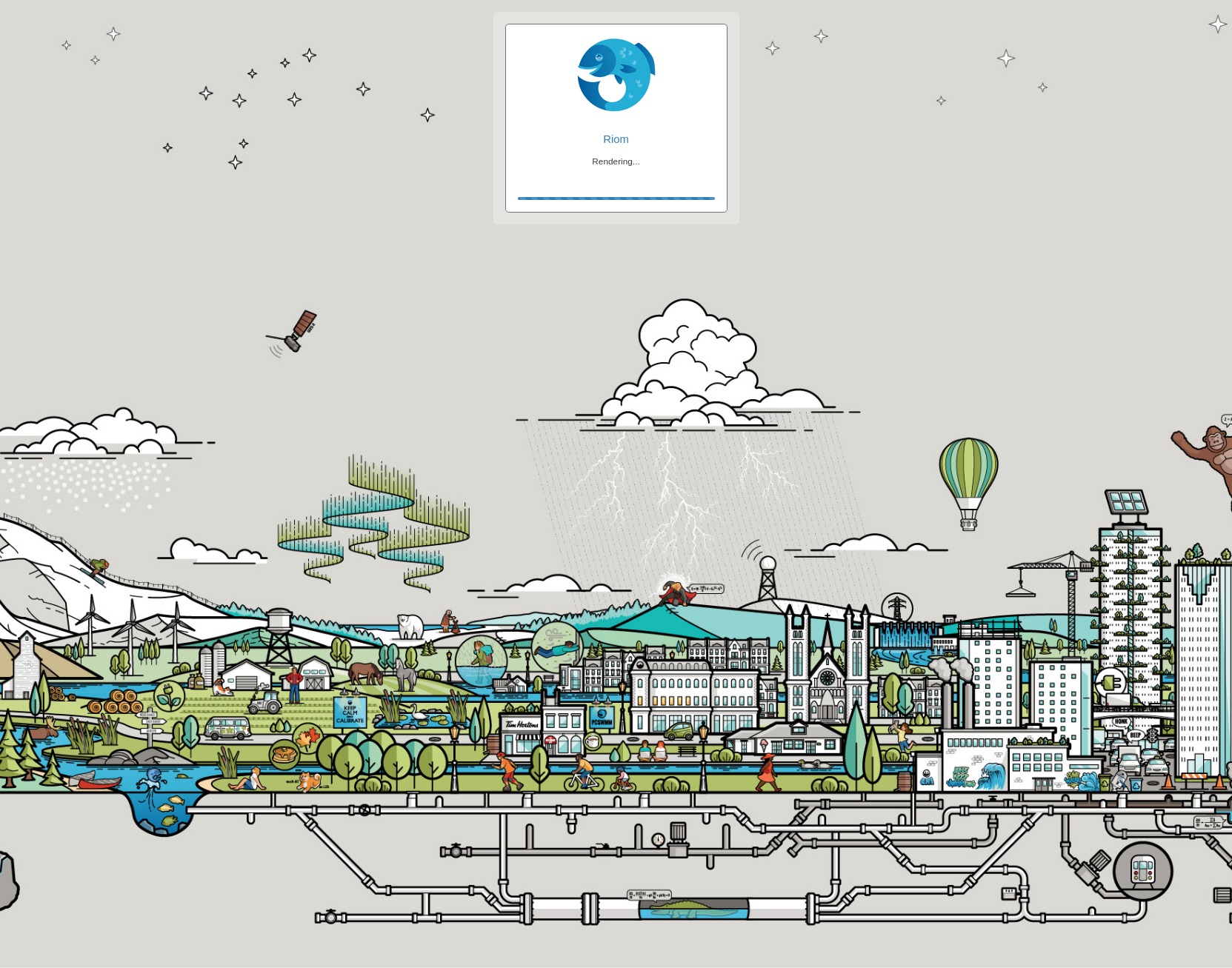
checkbox input "false"
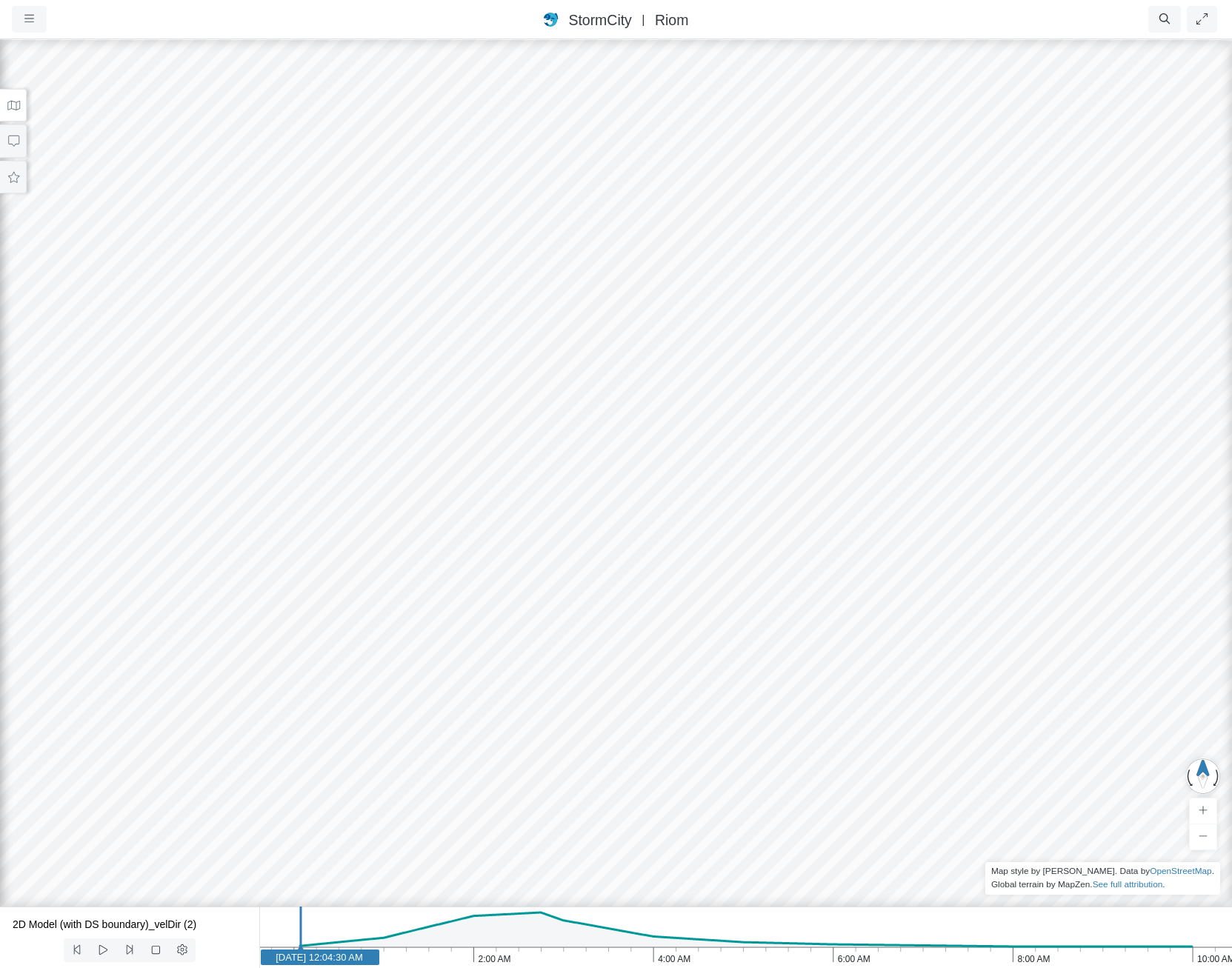
drag, startPoint x: 551, startPoint y: 543, endPoint x: 560, endPoint y: 578, distance: 36.1
click at [560, 578] on div at bounding box center [616, 503] width 1232 height 930
click at [10, 96] on button at bounding box center [13, 105] width 27 height 33
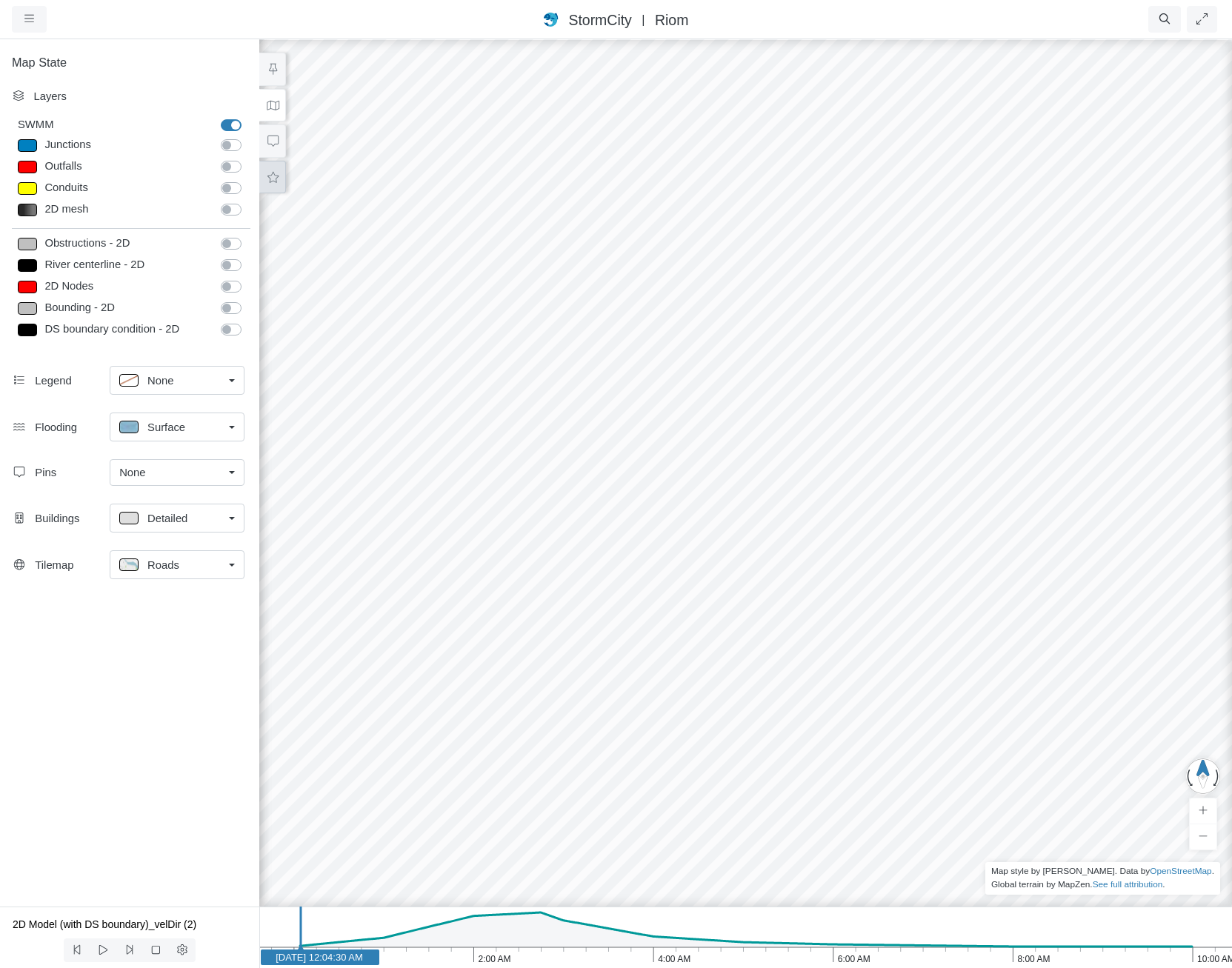
click at [274, 182] on icon at bounding box center [273, 178] width 11 height 11
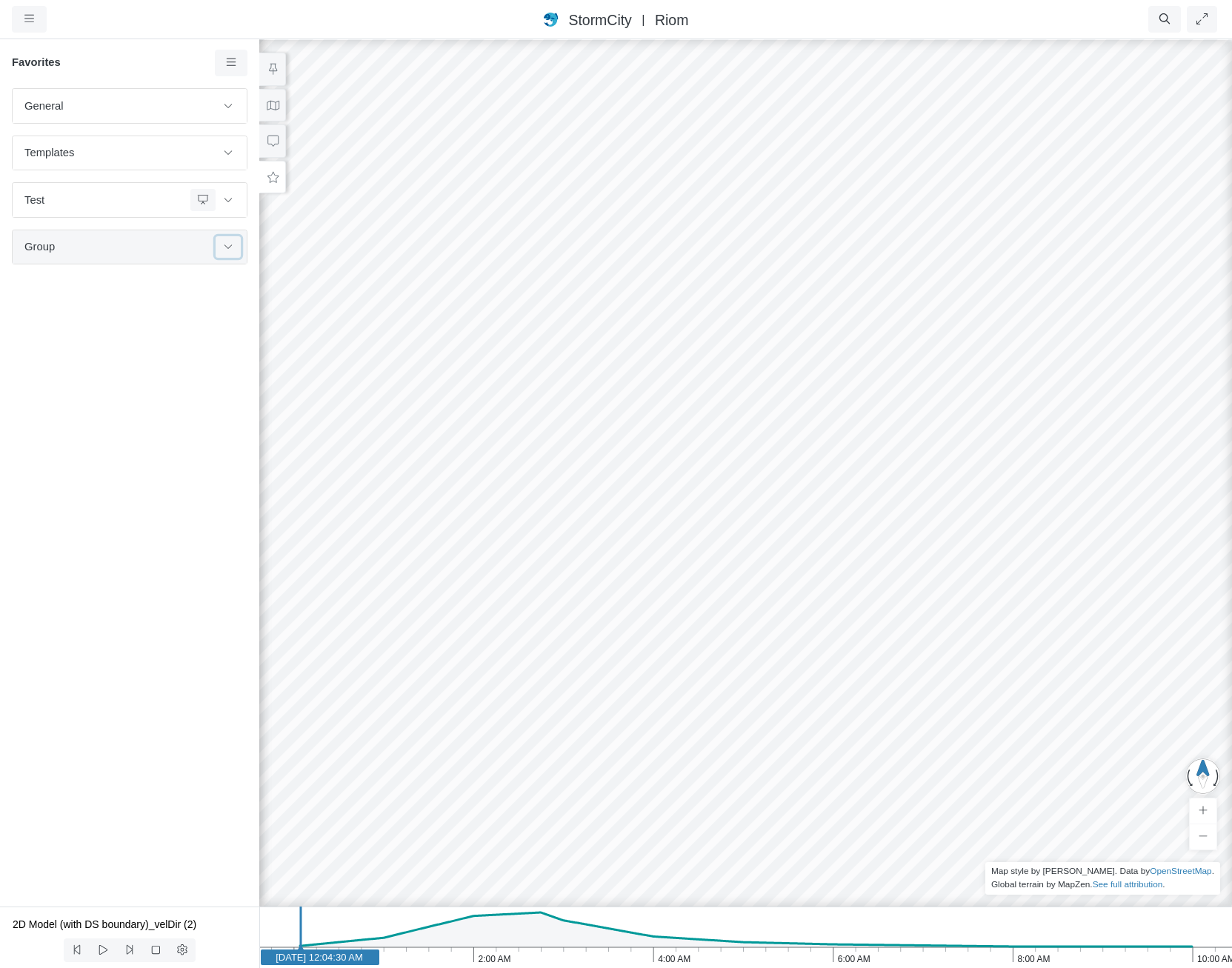
click at [231, 247] on icon at bounding box center [228, 247] width 12 height 10
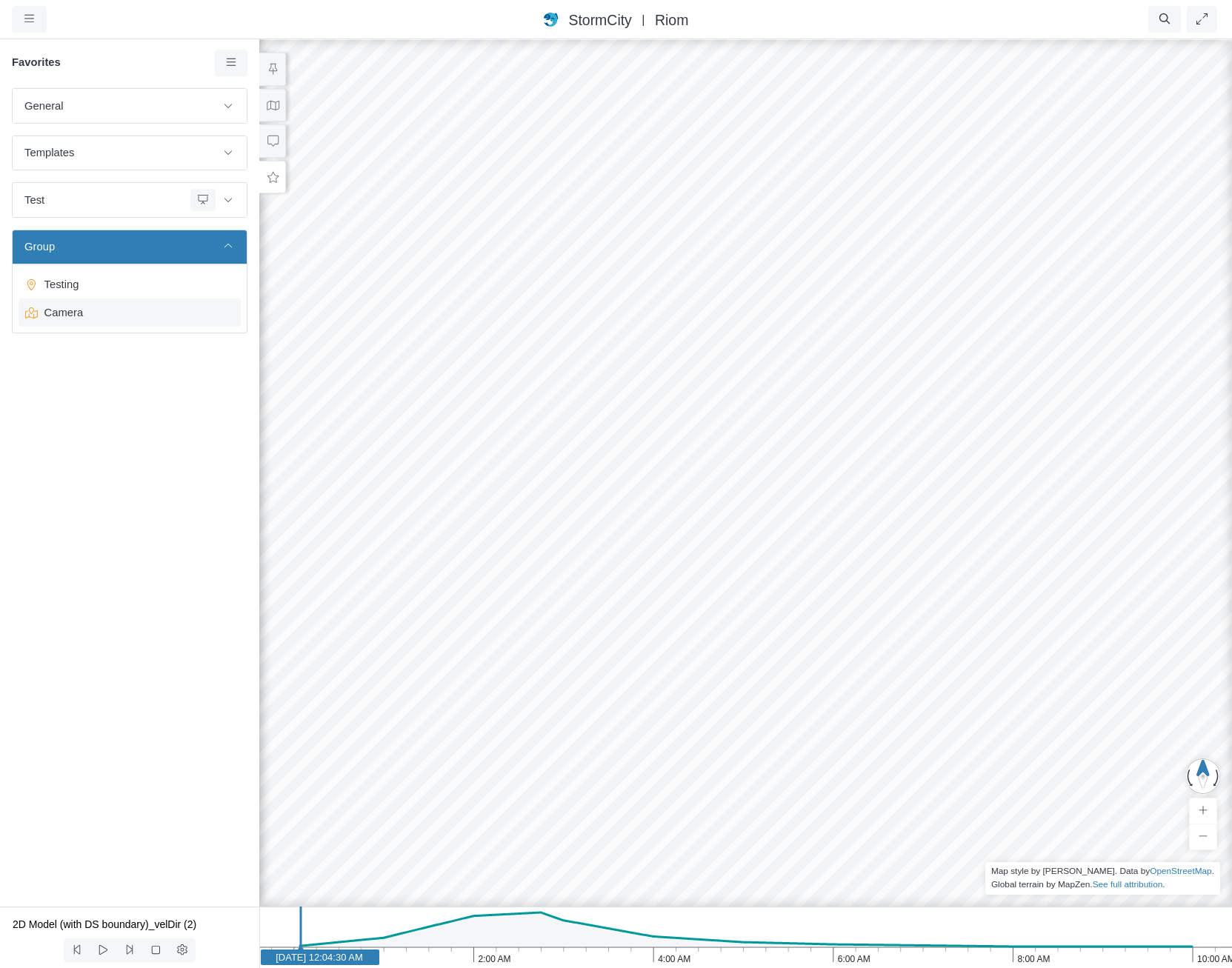
click at [193, 309] on span "Camera" at bounding box center [132, 312] width 186 height 17
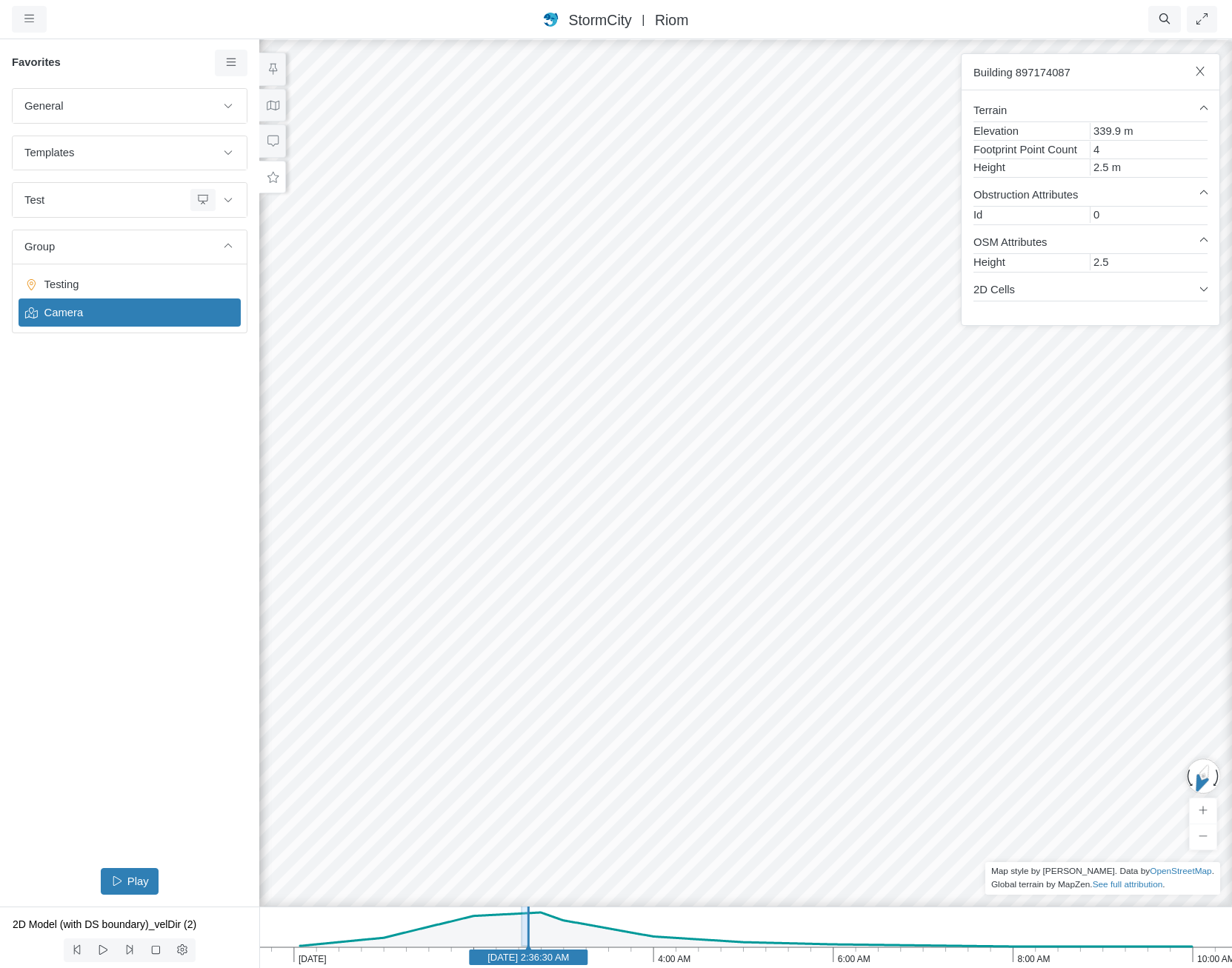
drag, startPoint x: 794, startPoint y: 646, endPoint x: 452, endPoint y: 328, distance: 467.0
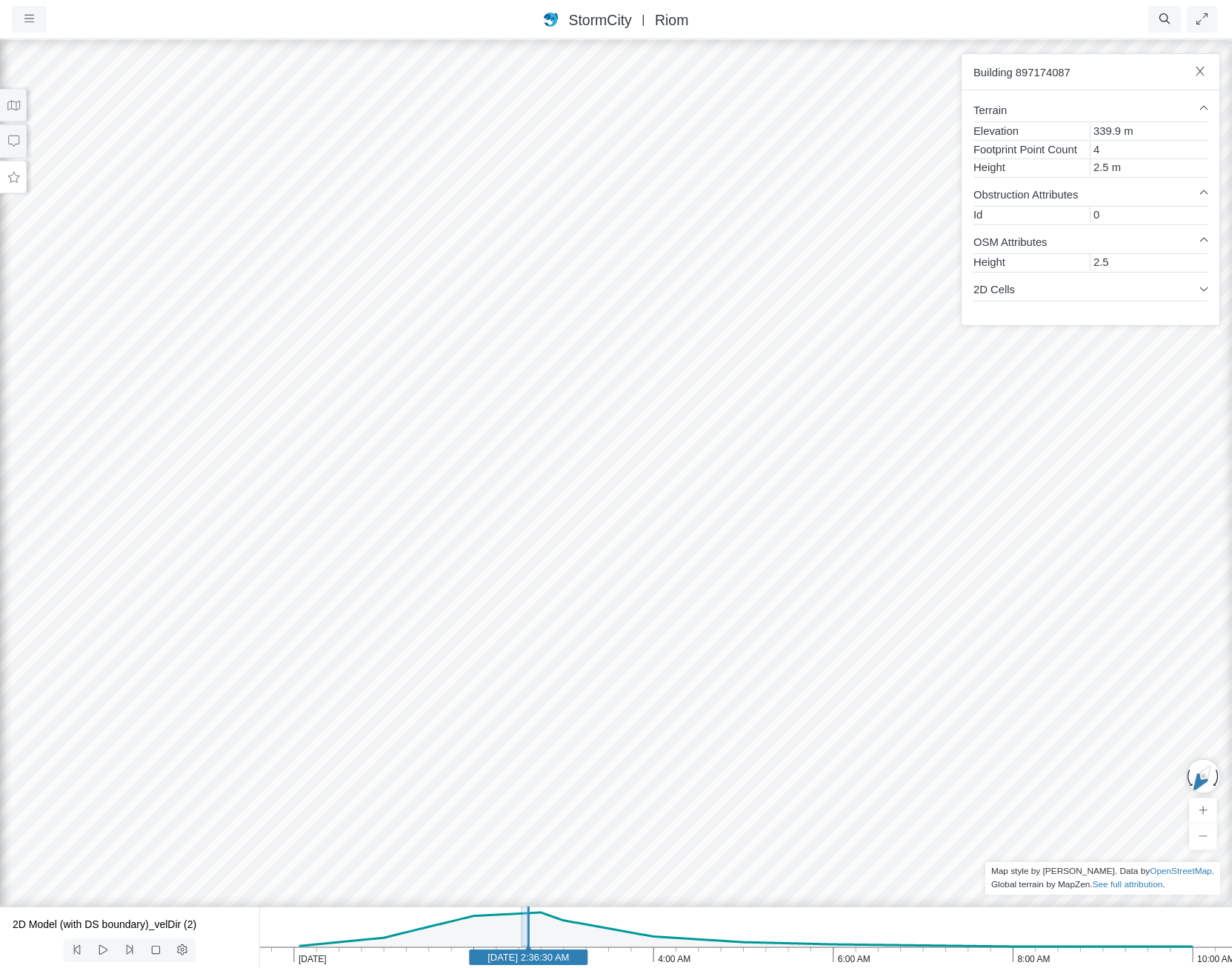
click at [14, 175] on icon at bounding box center [13, 178] width 14 height 11
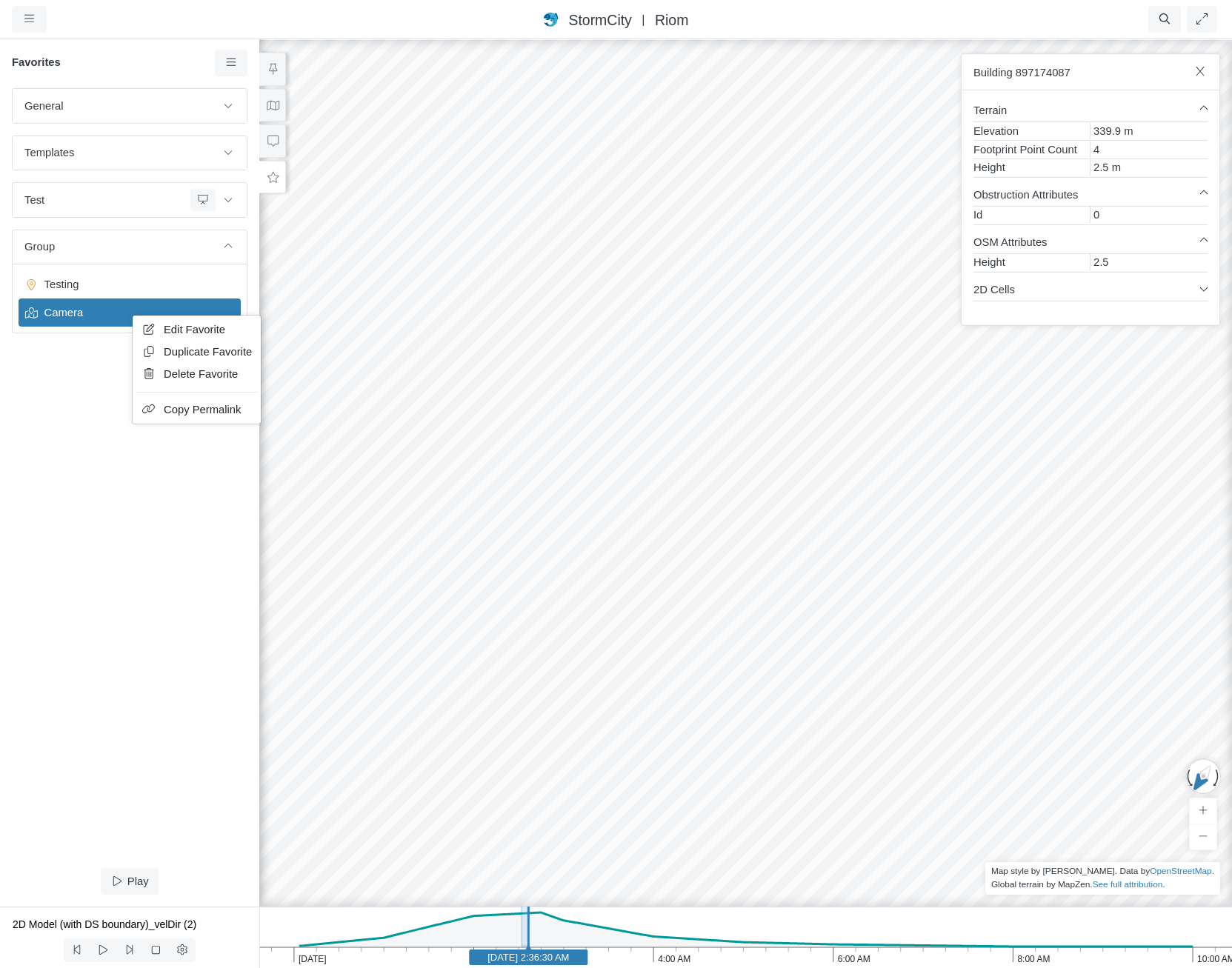
click at [162, 335] on link "Edit Favorite" at bounding box center [197, 330] width 122 height 22
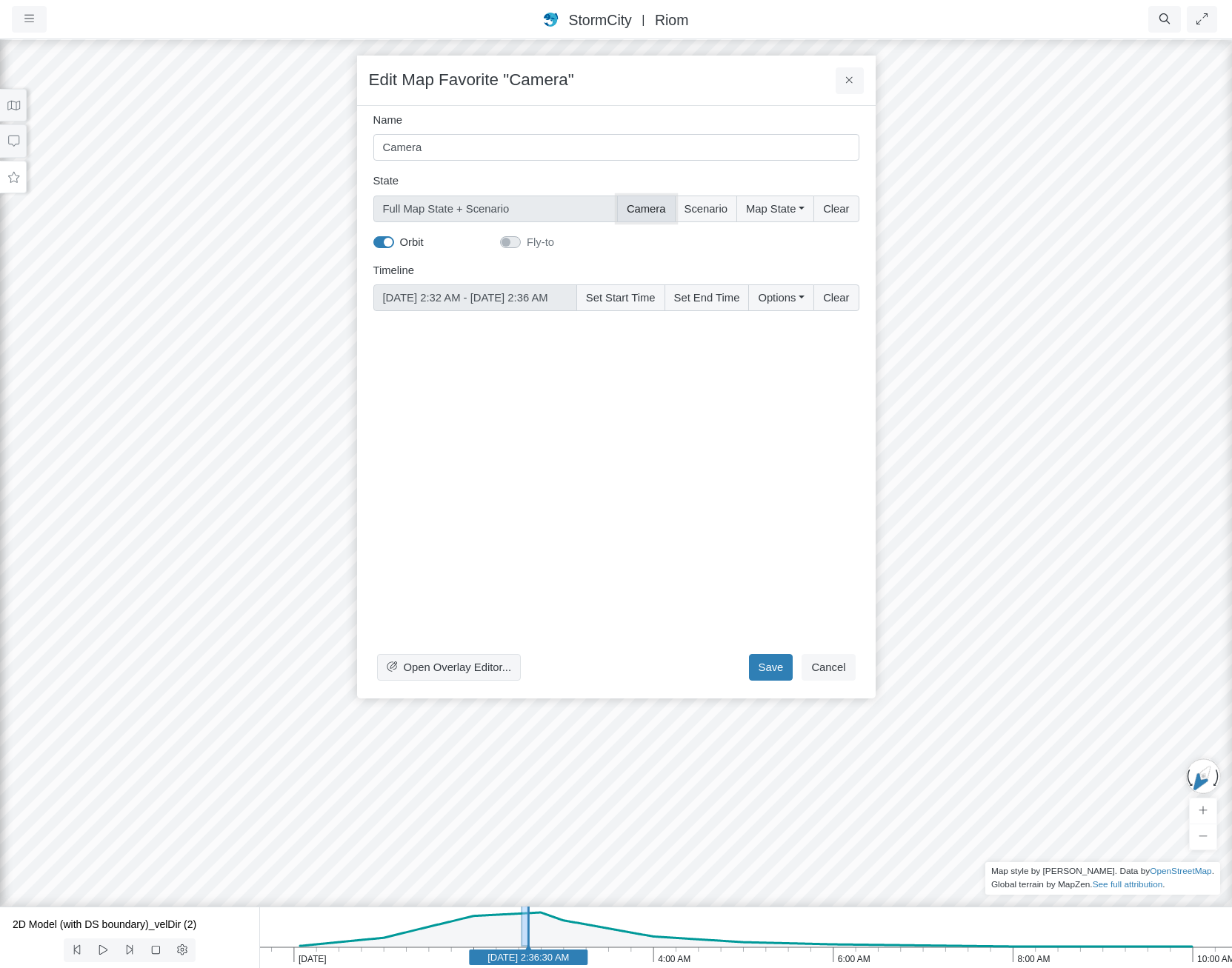
click at [633, 207] on button "Camera" at bounding box center [646, 209] width 59 height 27
type input "Camera + Full Map State + Scenario"
checkbox input "true"
click at [633, 208] on button "Camera" at bounding box center [646, 209] width 59 height 27
click at [639, 201] on button "Camera" at bounding box center [646, 209] width 59 height 27
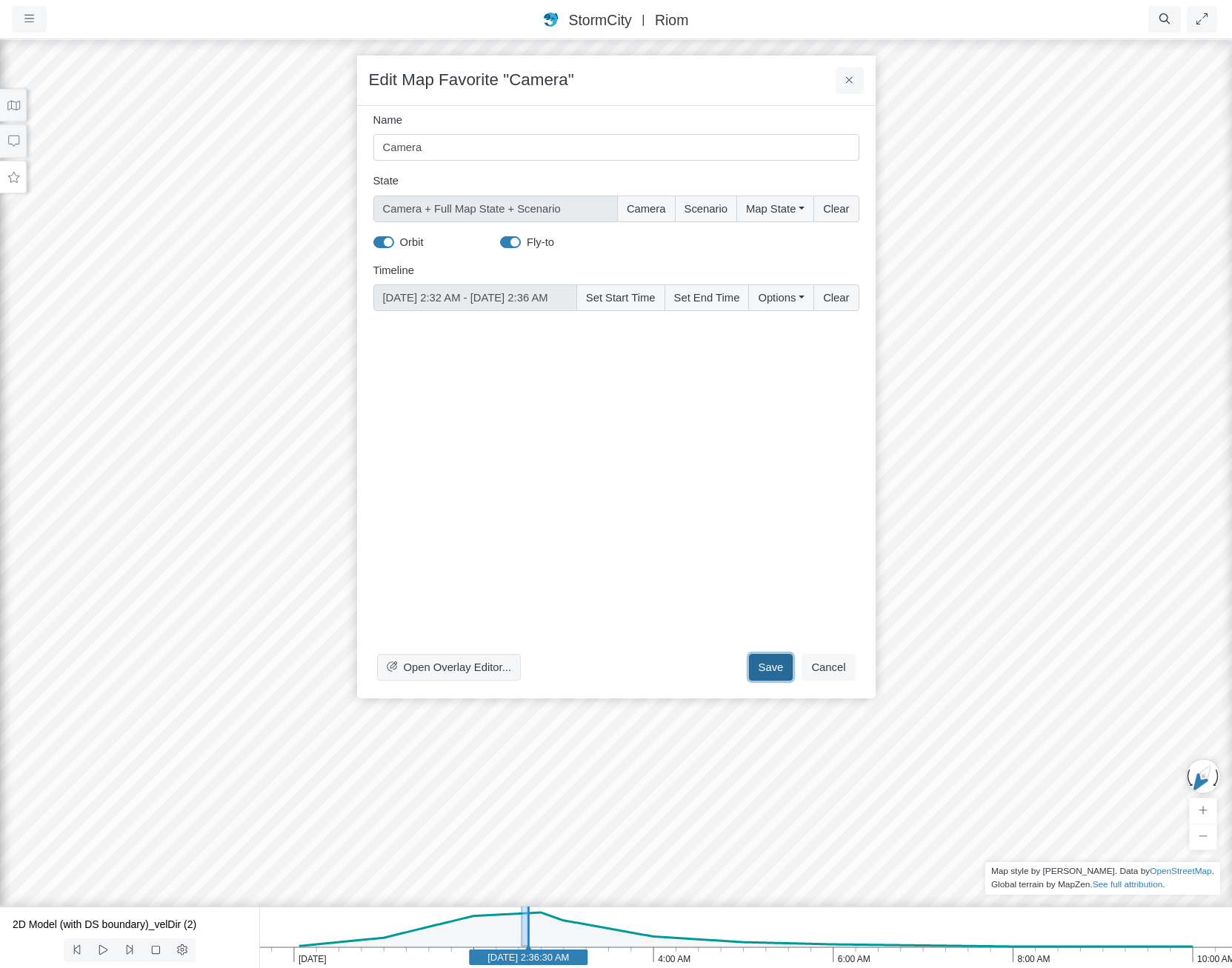
click at [778, 668] on button "Save" at bounding box center [771, 668] width 44 height 27
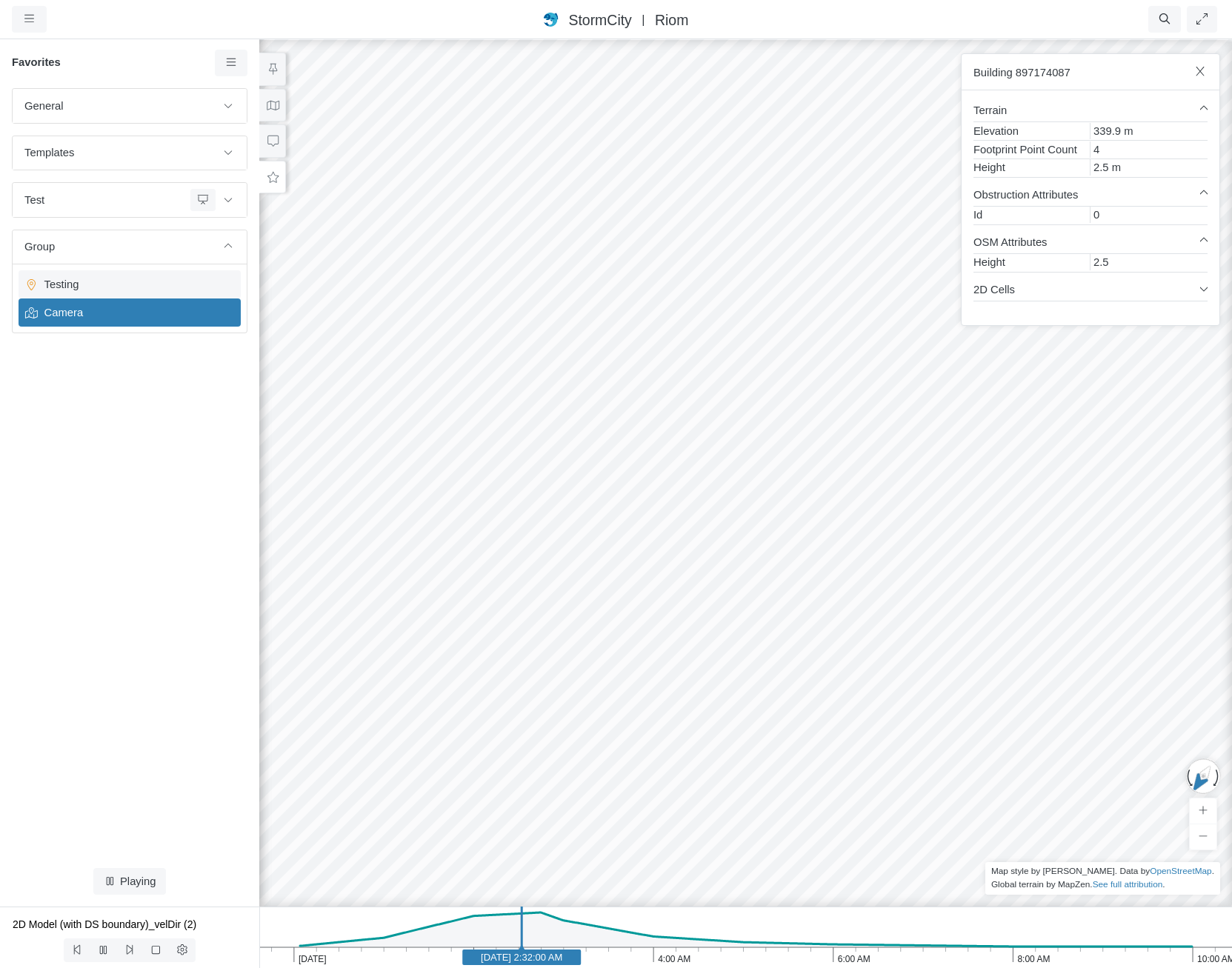
click at [104, 275] on div "Testing" at bounding box center [129, 285] width 222 height 29
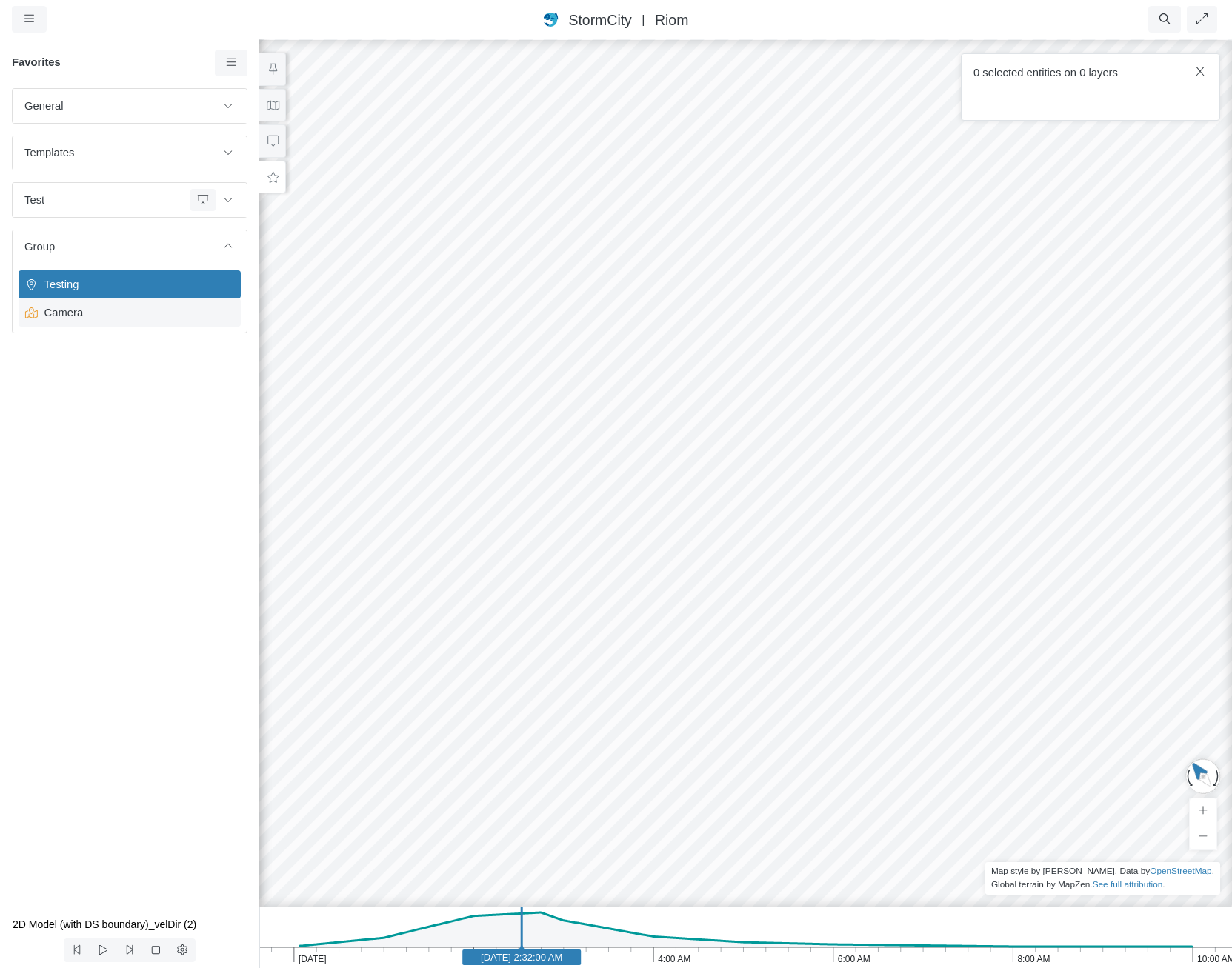
click at [132, 304] on div "Camera" at bounding box center [129, 313] width 222 height 29
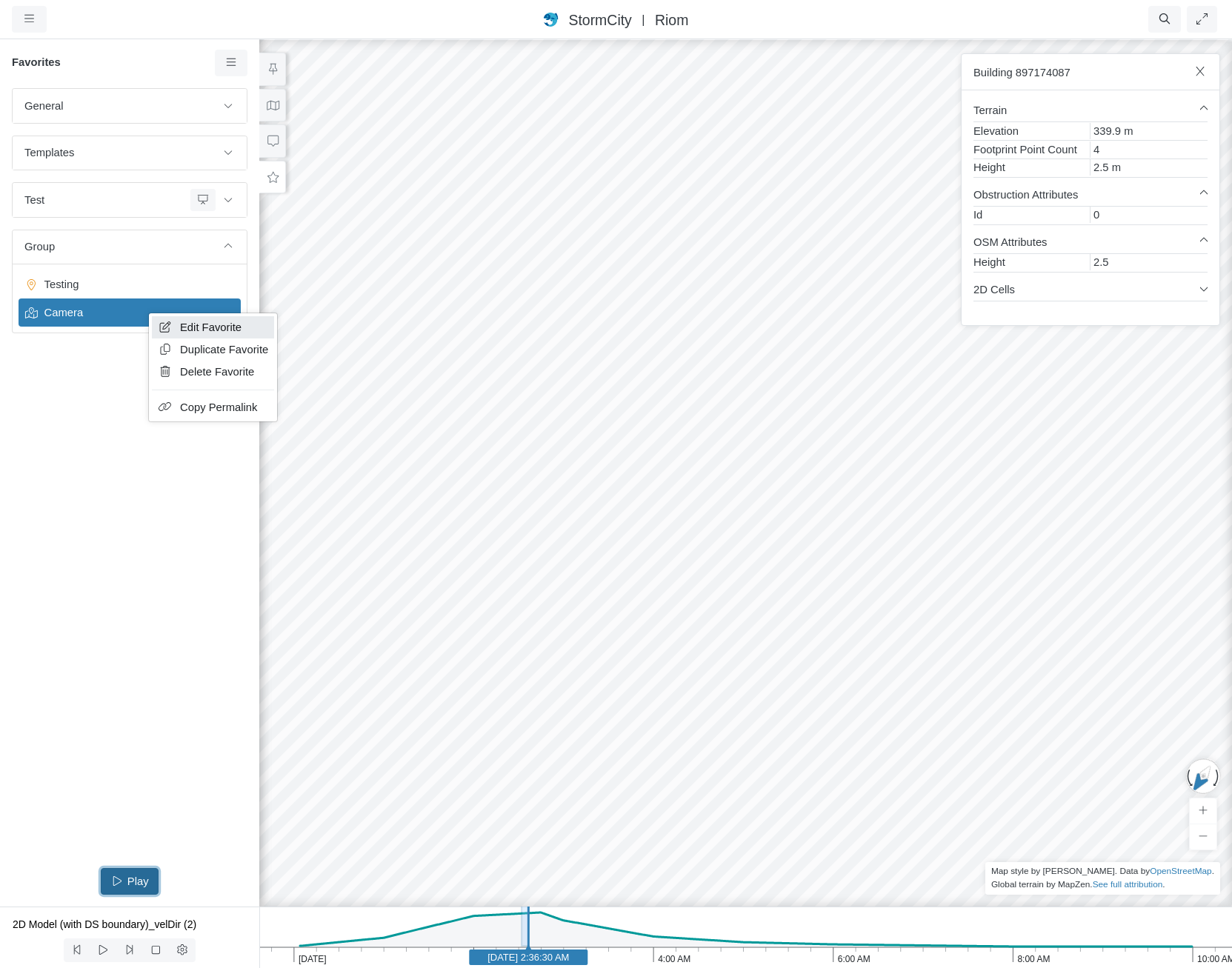
click at [185, 326] on span "Edit Favorite" at bounding box center [211, 327] width 62 height 12
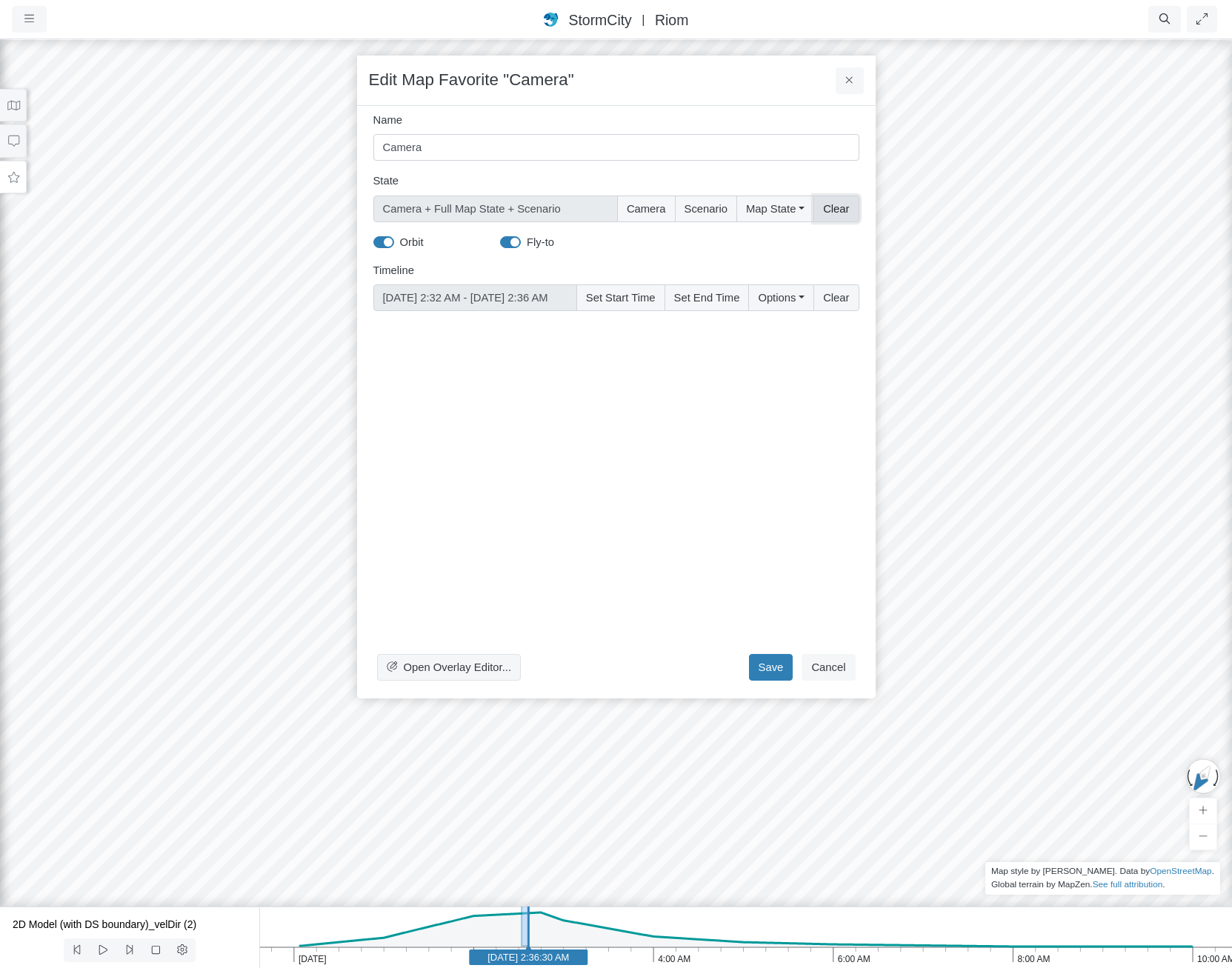
click at [828, 209] on button "Clear" at bounding box center [836, 209] width 45 height 27
checkbox input "false"
click at [691, 211] on button "Scenario" at bounding box center [707, 209] width 62 height 27
type input "Scenario"
click at [764, 216] on div "Restore the current scenario when this favorite is activated" at bounding box center [817, 209] width 148 height 36
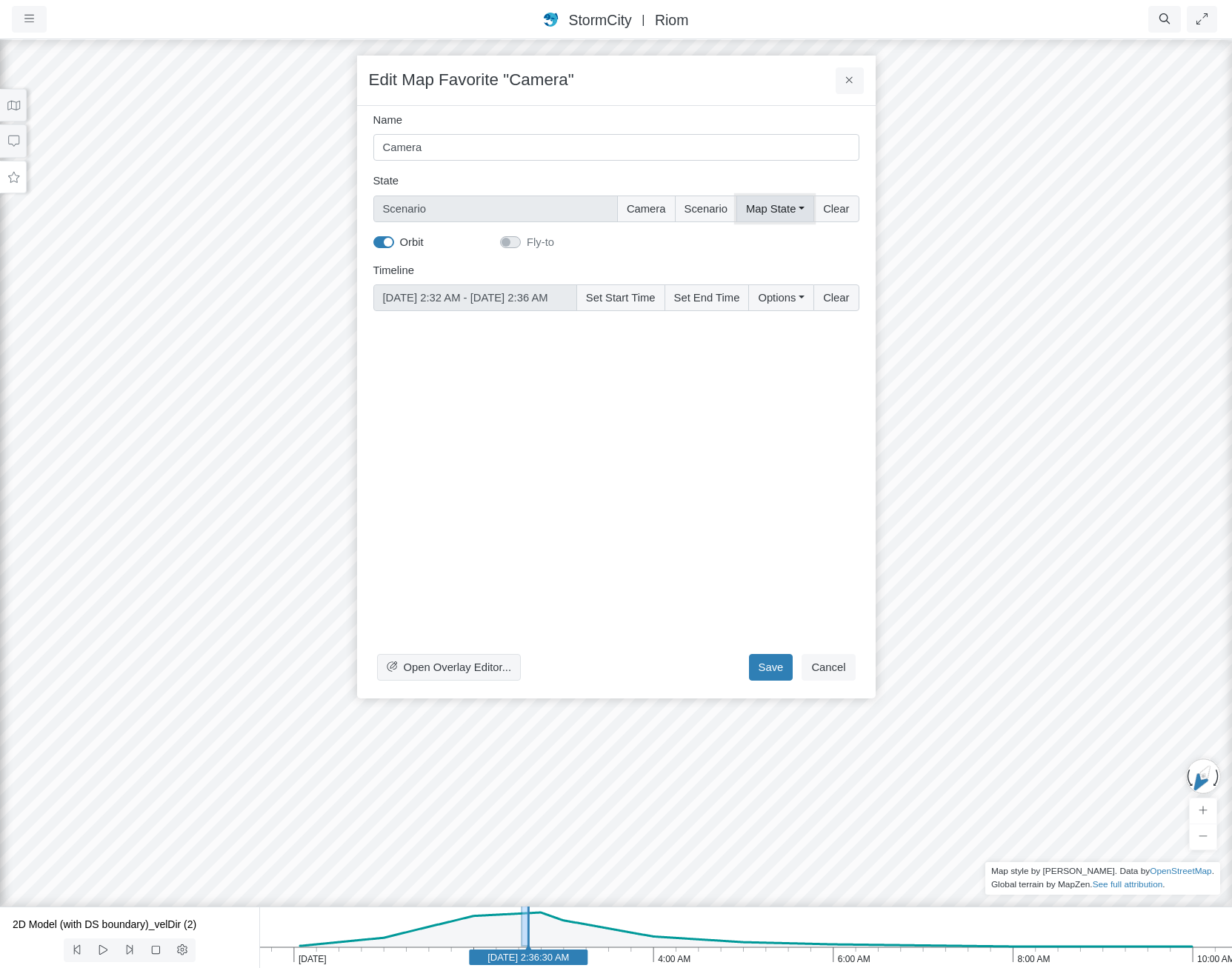
click at [763, 204] on button "Map State" at bounding box center [775, 209] width 77 height 27
click at [774, 241] on label "Select All" at bounding box center [794, 239] width 45 height 17
click at [758, 241] on input "Select All" at bounding box center [752, 239] width 12 height 14
checkbox input "true"
type input "Full Map State + Scenario"
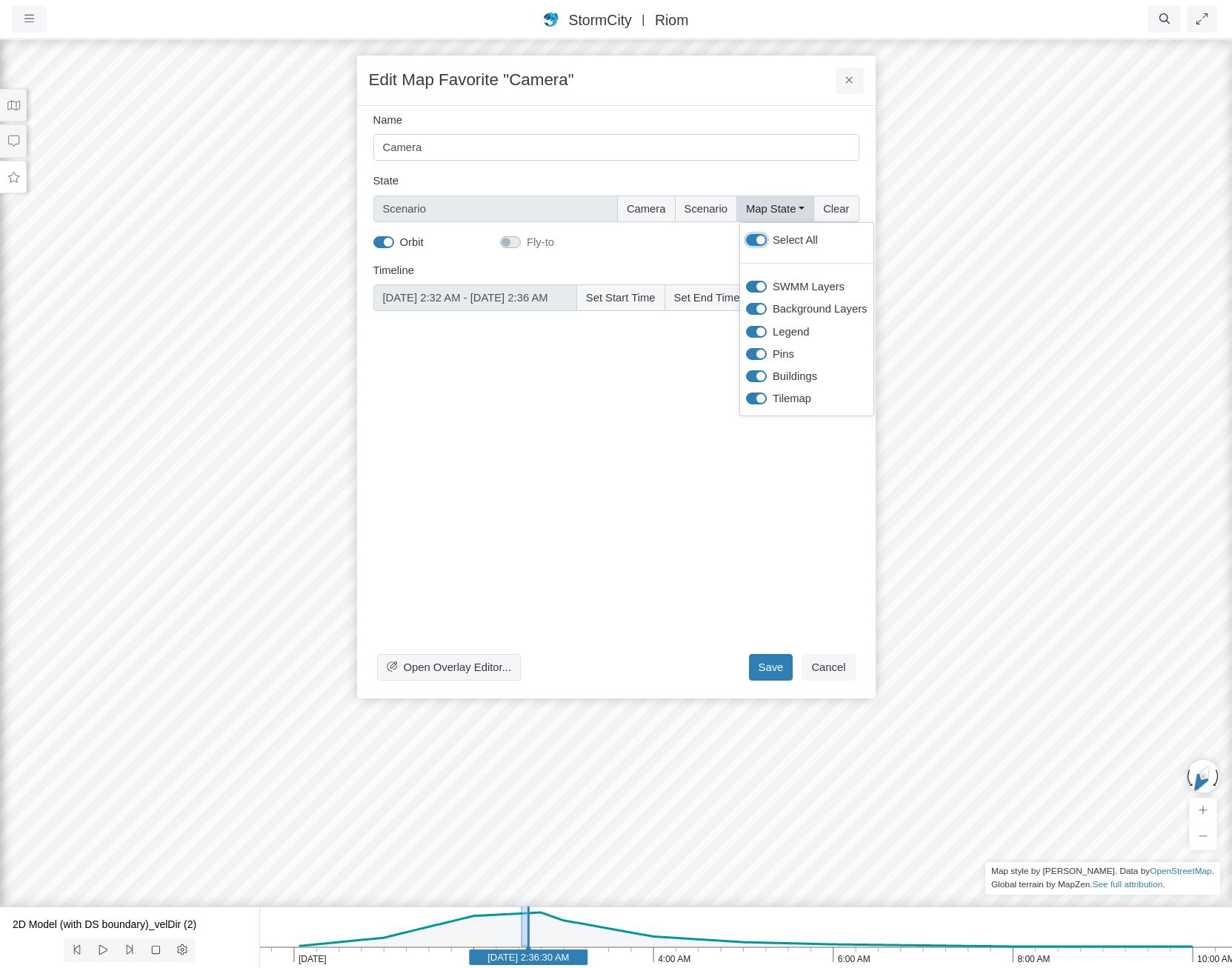
checkbox input "true"
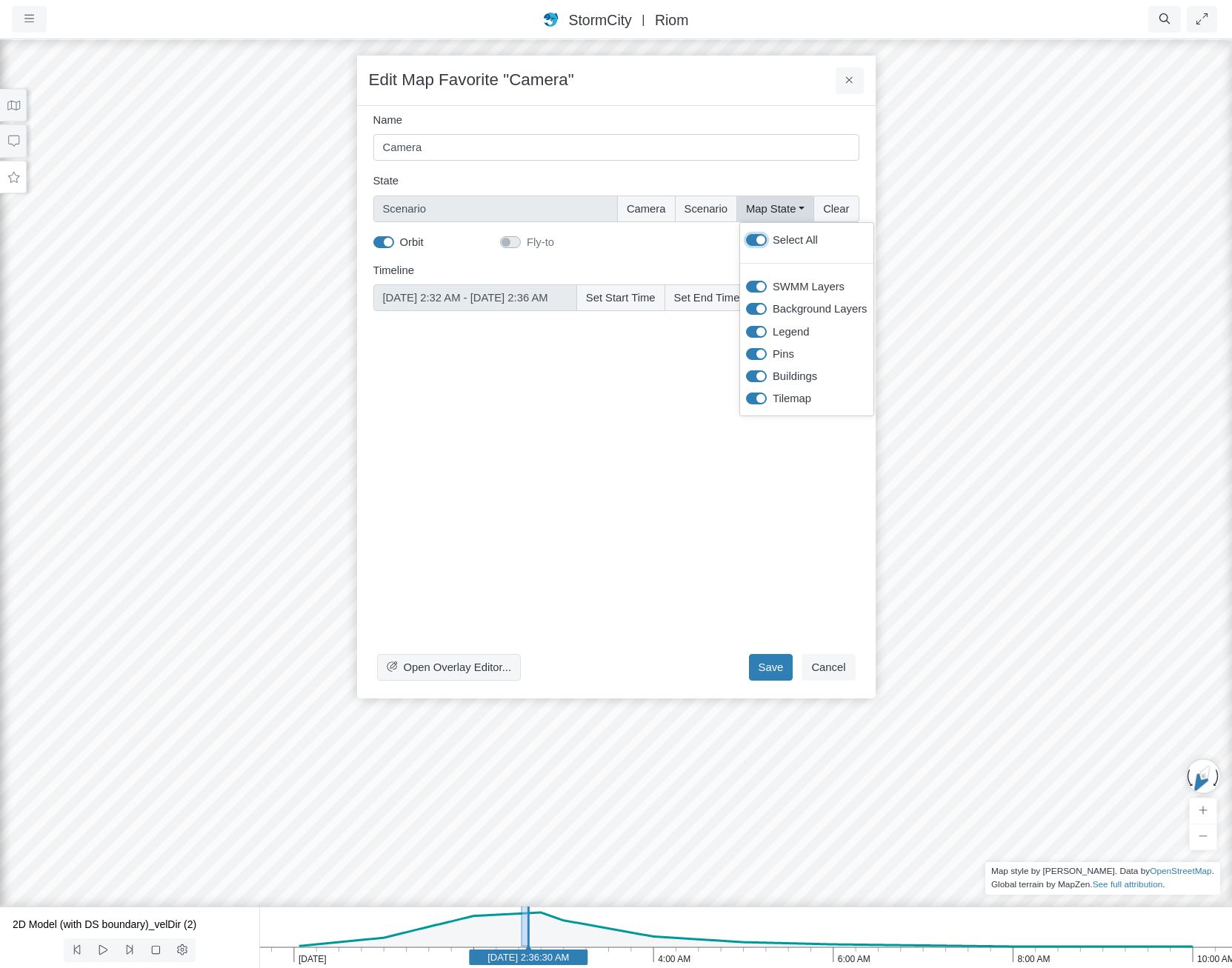
checkbox input "true"
click at [761, 656] on button "Save" at bounding box center [771, 668] width 44 height 27
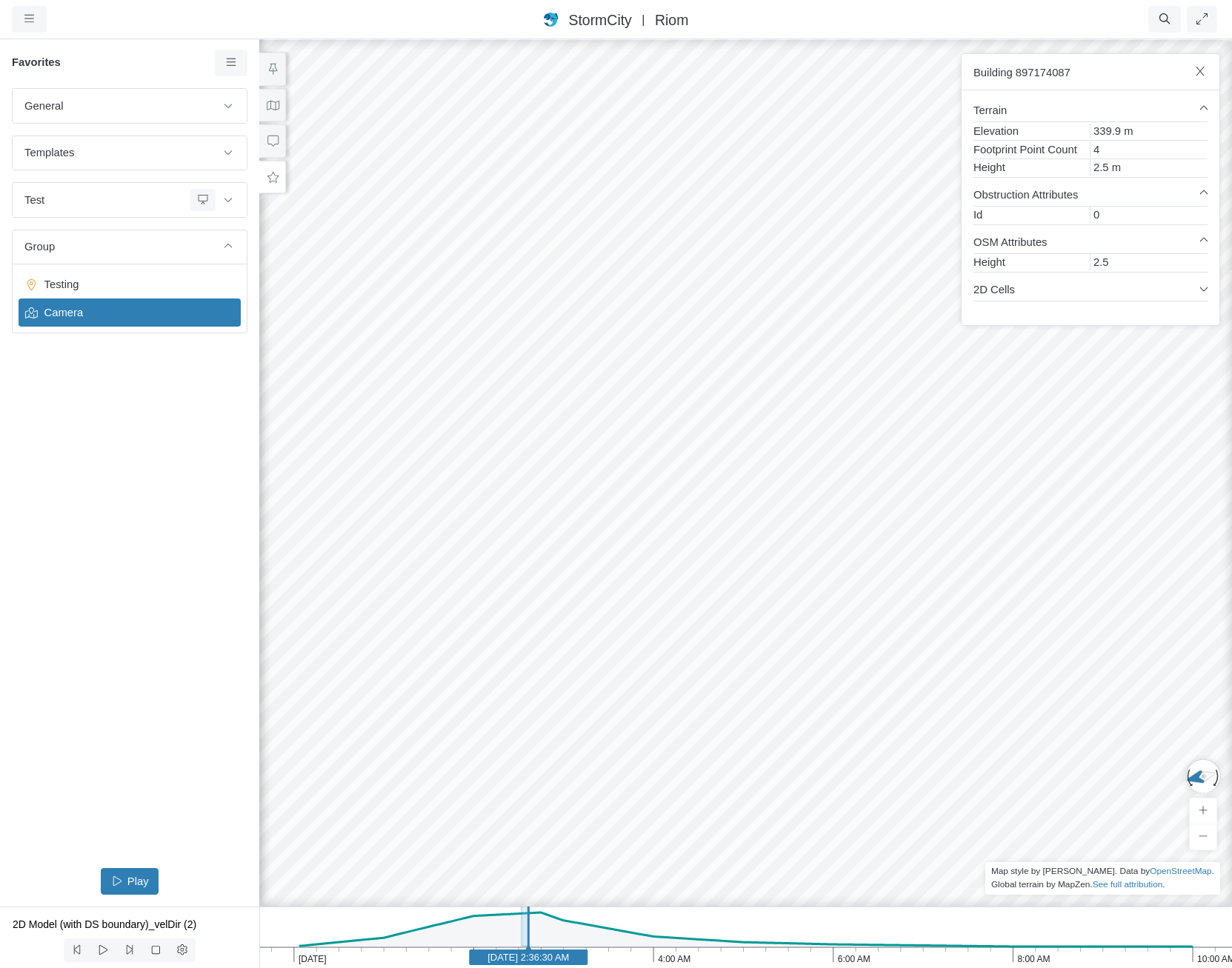
drag, startPoint x: 616, startPoint y: 656, endPoint x: 292, endPoint y: 409, distance: 407.4
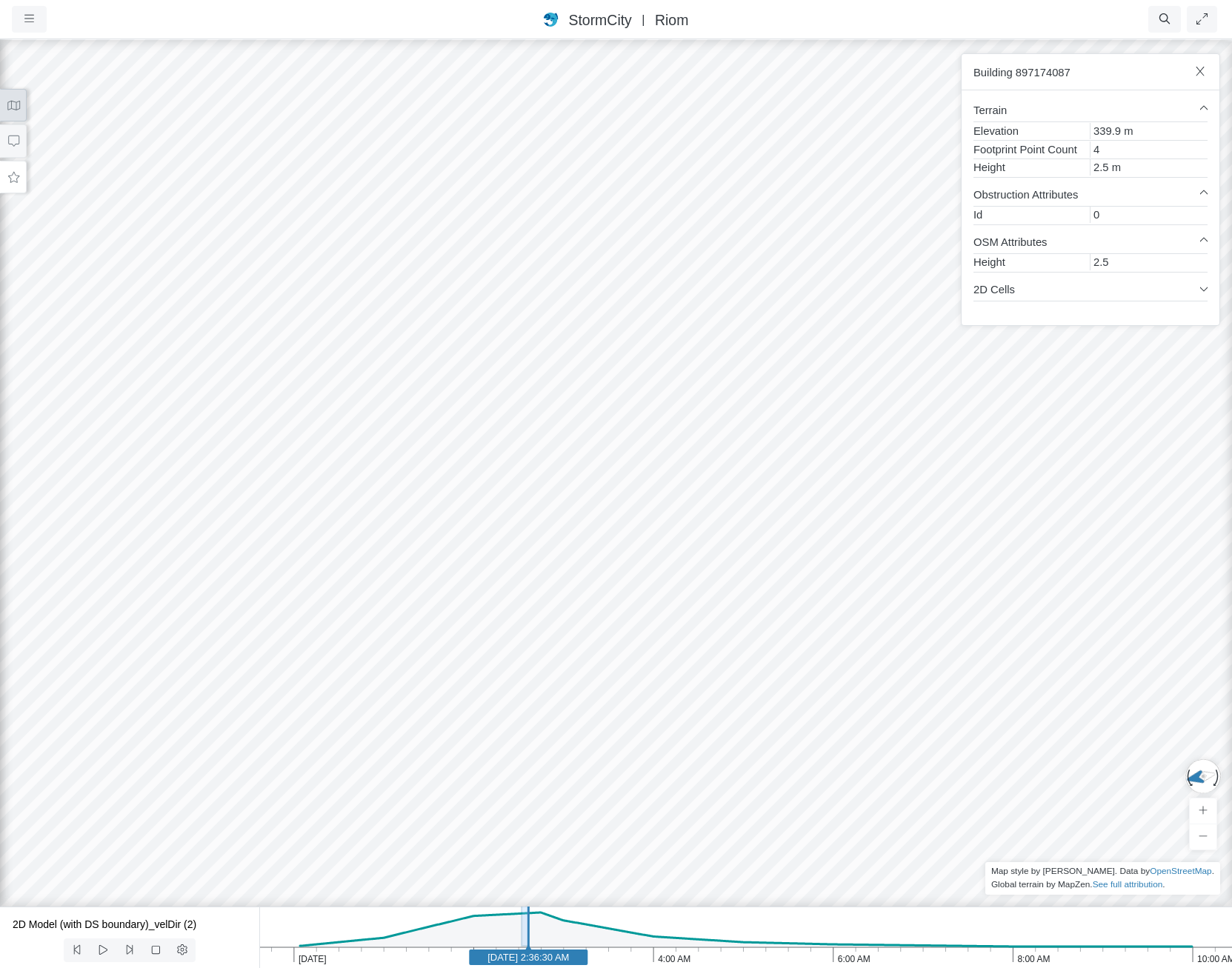
click at [16, 98] on button at bounding box center [13, 105] width 27 height 33
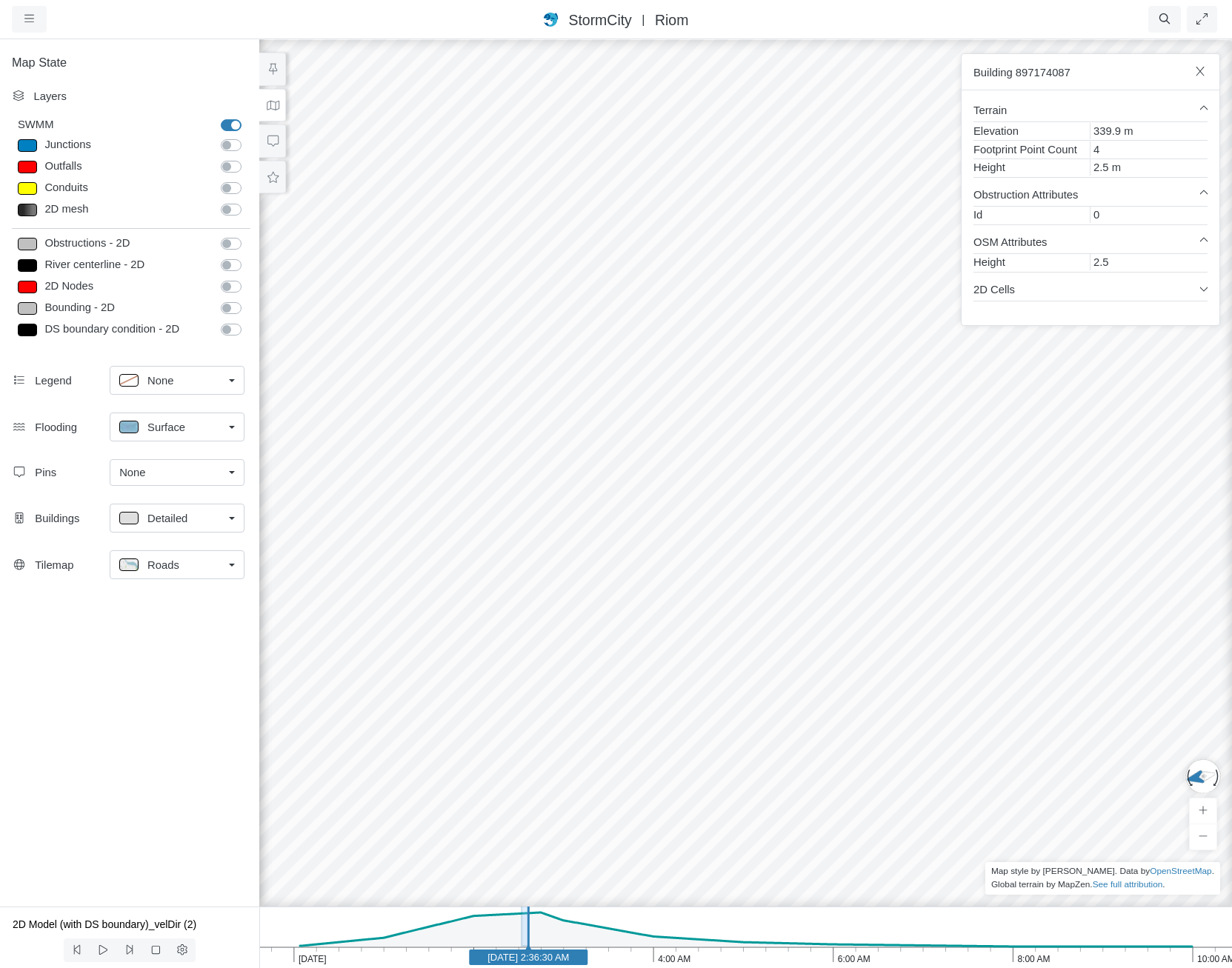
click at [258, 174] on div "Layers SWMM SWMM Junctions Junctions Outfalls" at bounding box center [129, 221] width 259 height 277
click at [265, 175] on button at bounding box center [273, 178] width 27 height 33
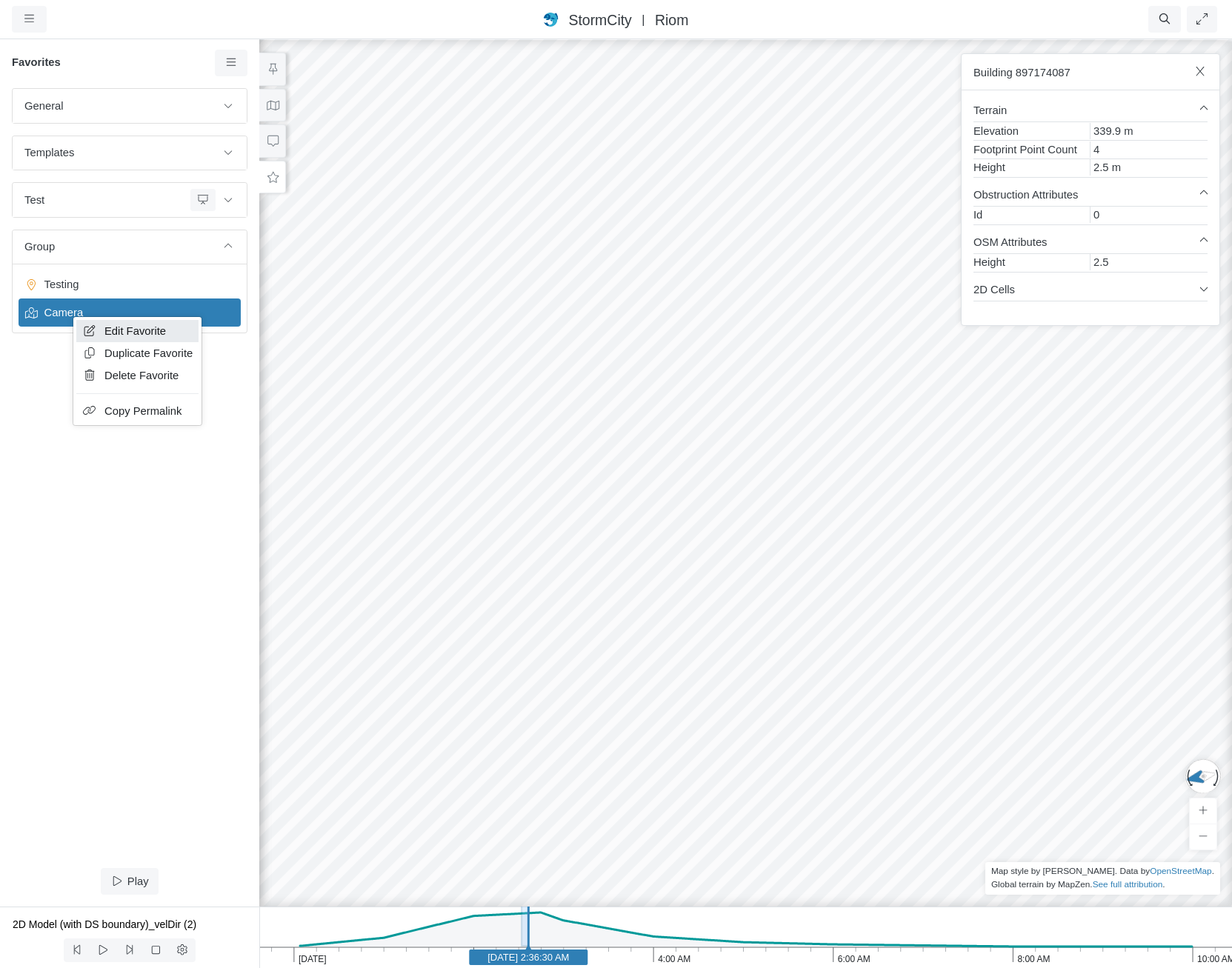
click at [92, 332] on icon at bounding box center [90, 331] width 15 height 11
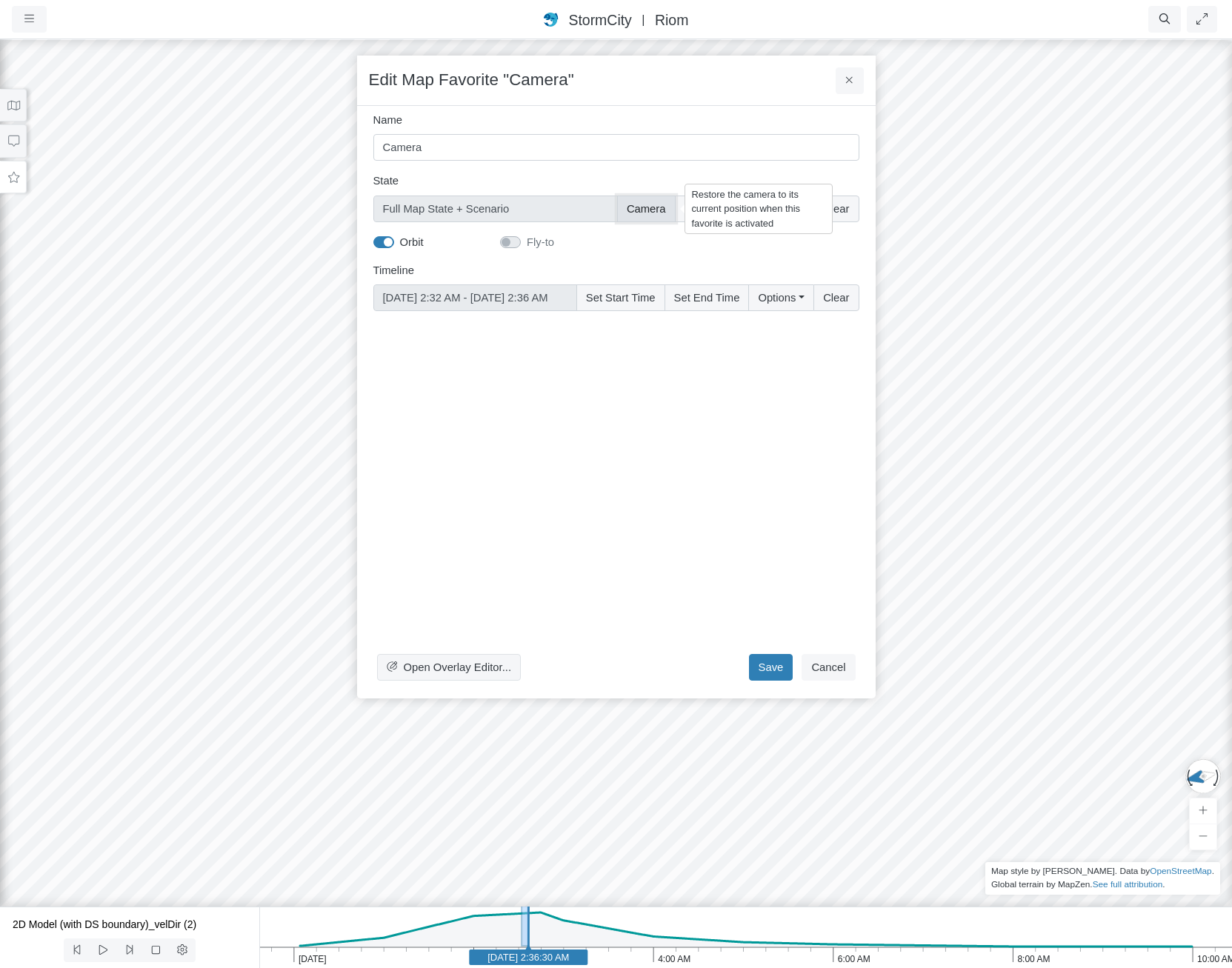
click at [659, 205] on button "Camera" at bounding box center [646, 209] width 59 height 27
type input "Camera + Full Map State + Scenario"
checkbox input "true"
click at [828, 665] on button "Cancel" at bounding box center [828, 668] width 53 height 27
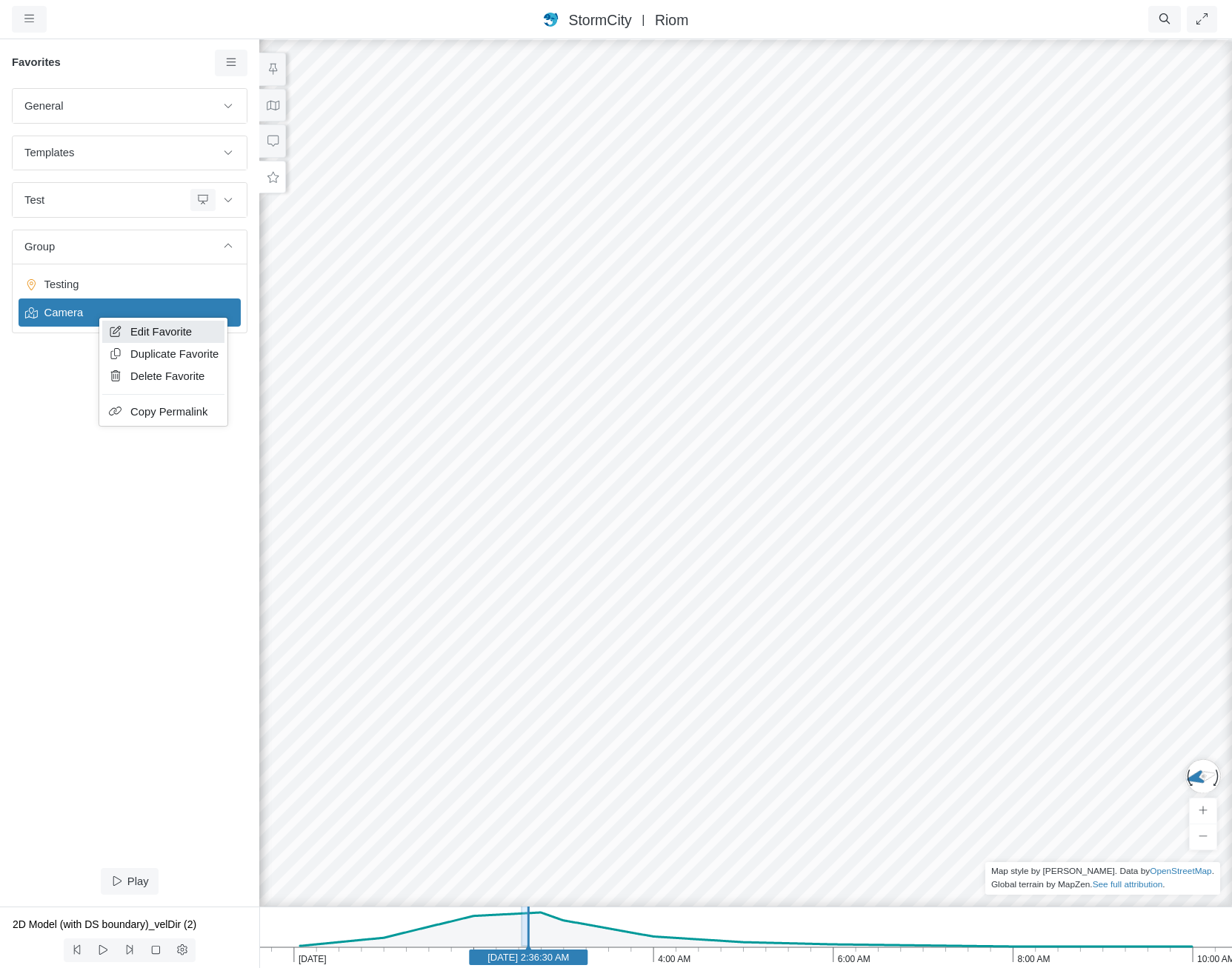
click at [124, 338] on link "Edit Favorite" at bounding box center [163, 332] width 122 height 22
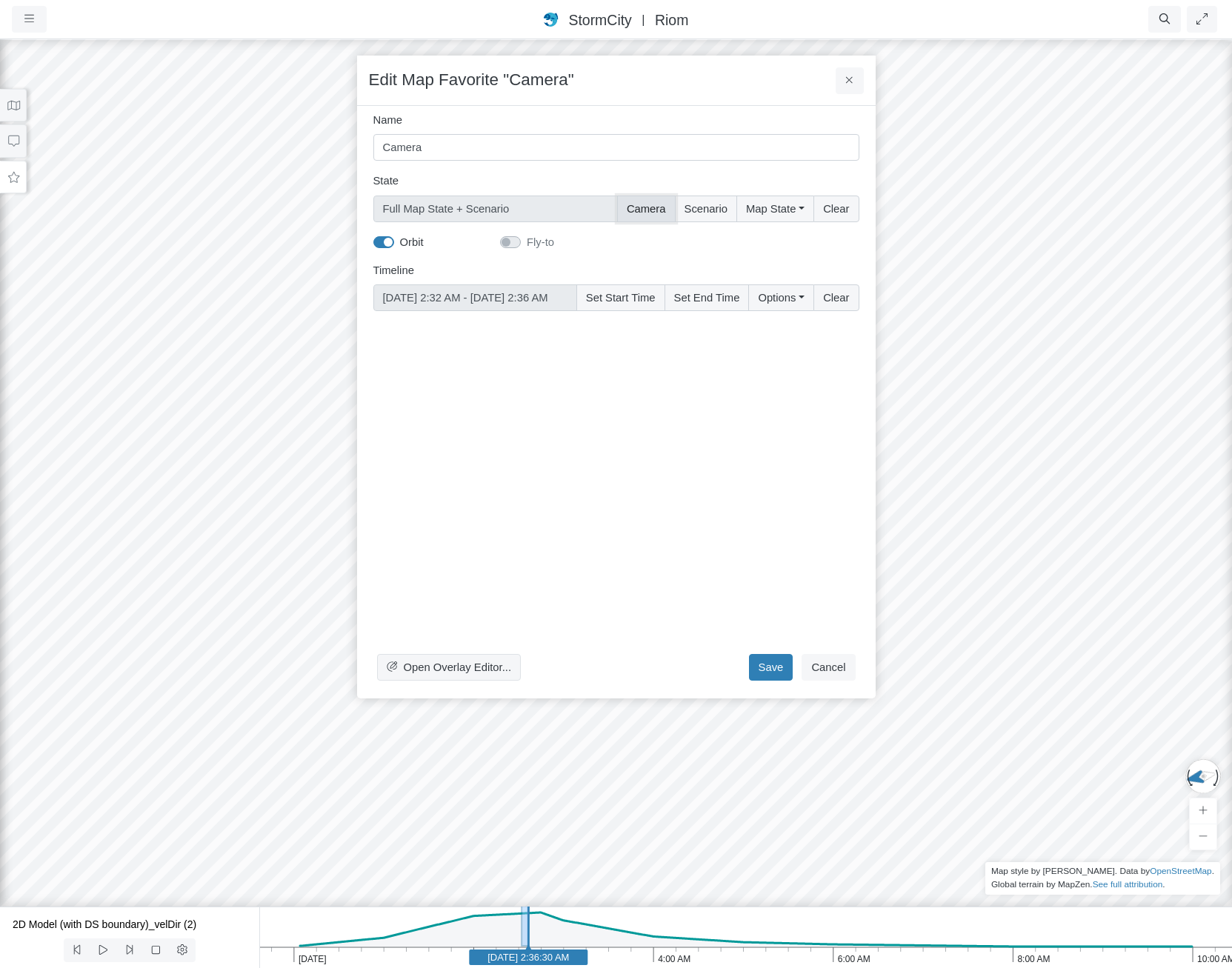
click at [637, 203] on button "Camera" at bounding box center [646, 209] width 59 height 27
type input "Camera + Full Map State + Scenario"
checkbox input "true"
click at [771, 660] on button "Save" at bounding box center [771, 668] width 44 height 27
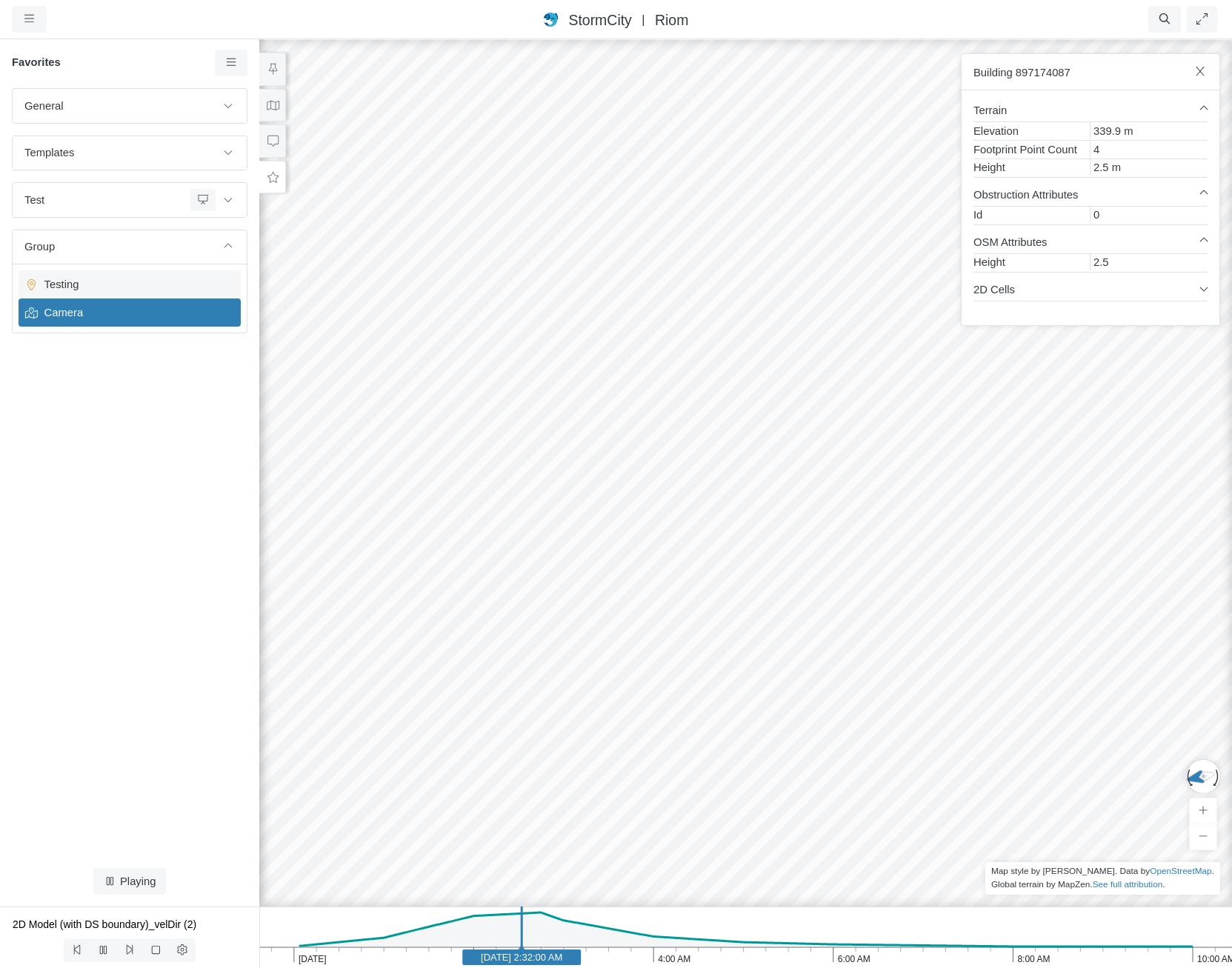
click at [150, 274] on div "Testing" at bounding box center [129, 285] width 222 height 29
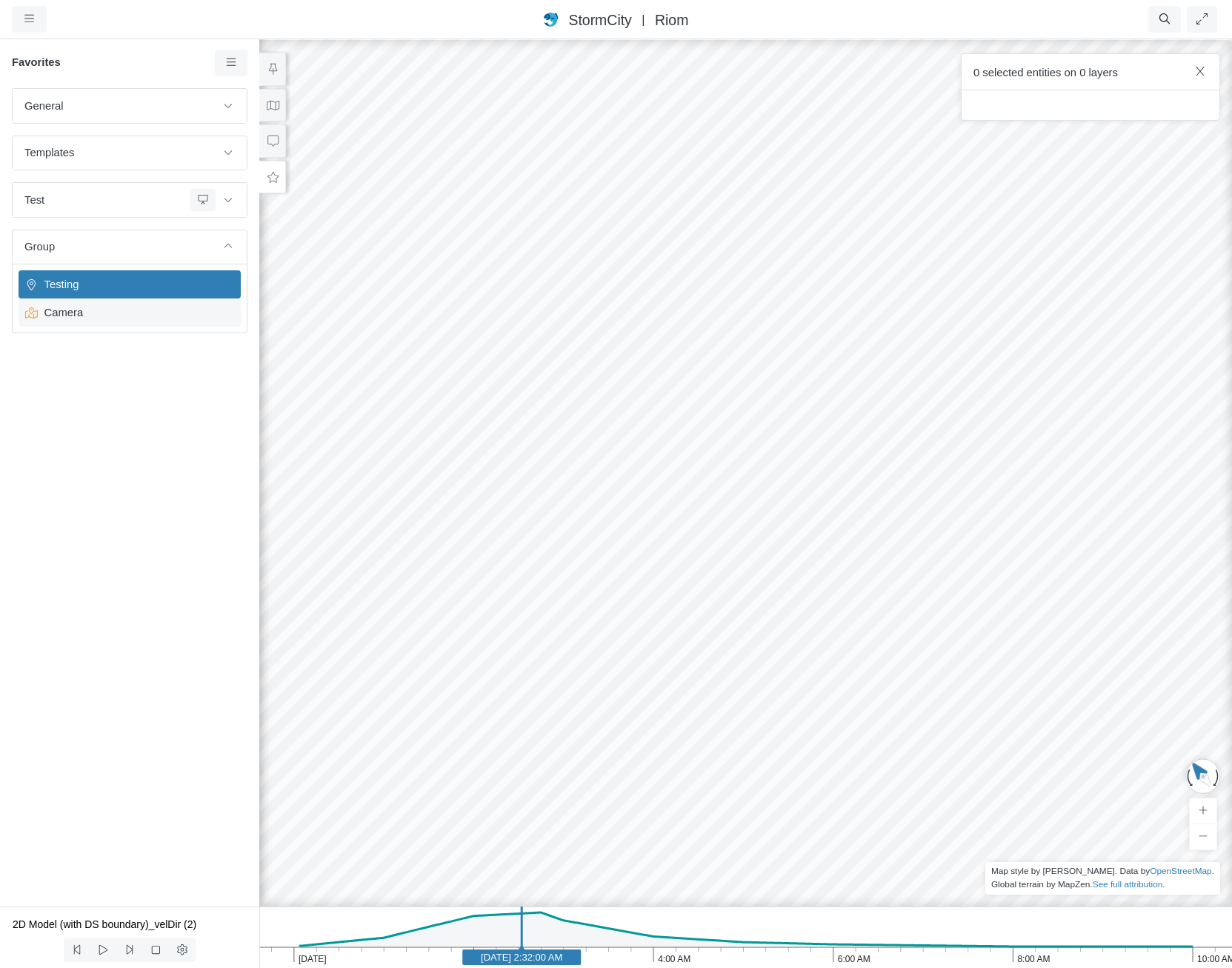
click at [146, 315] on span "Camera" at bounding box center [132, 312] width 186 height 17
